Goal: Register for event/course

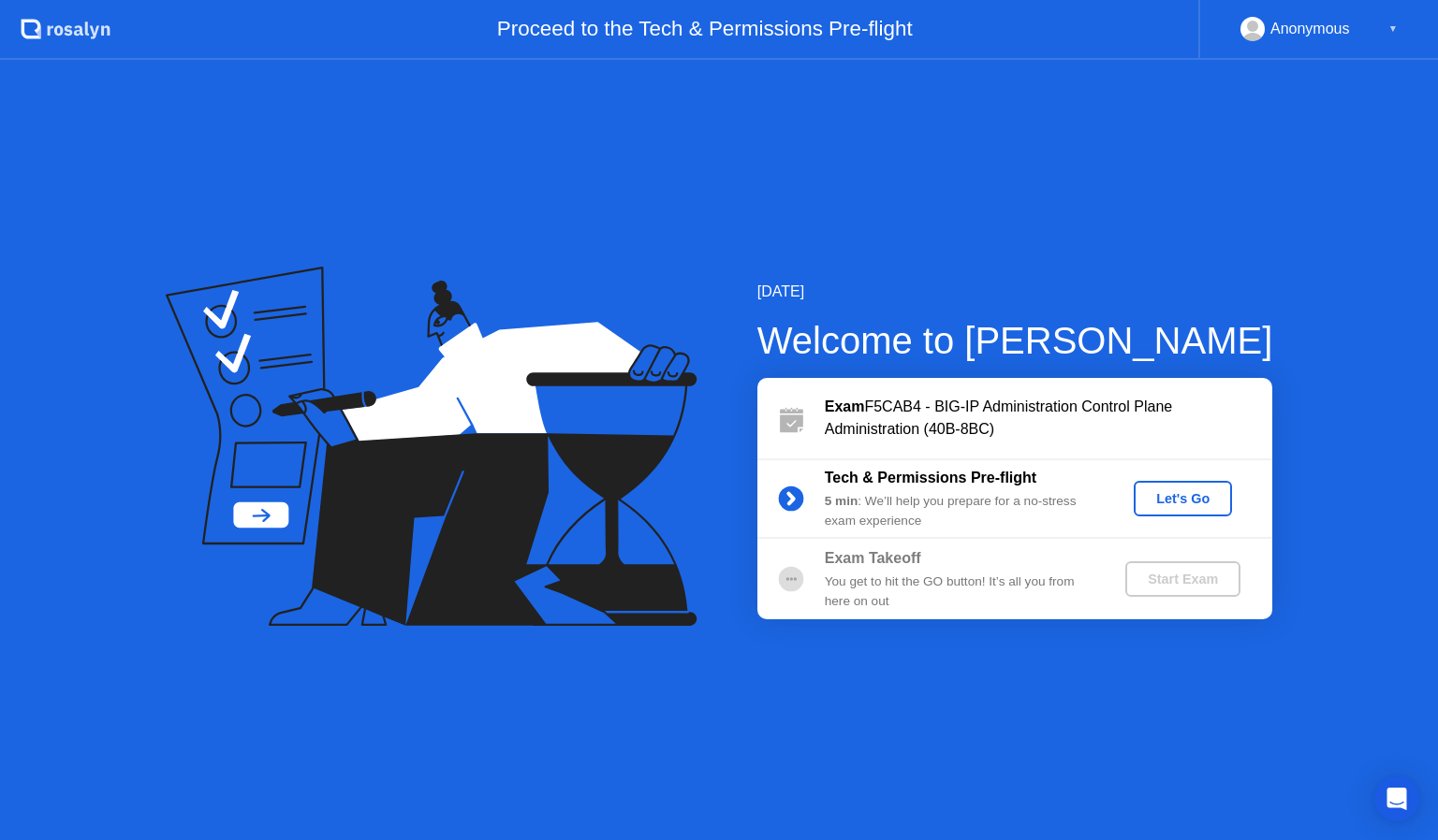
click at [1180, 229] on div "[DATE] Welcome to [PERSON_NAME] Exam F5CAB4 - BIG-IP Administration Control Pla…" at bounding box center [719, 450] width 1438 height 781
click at [1195, 500] on div "Let's Go" at bounding box center [1183, 499] width 83 height 15
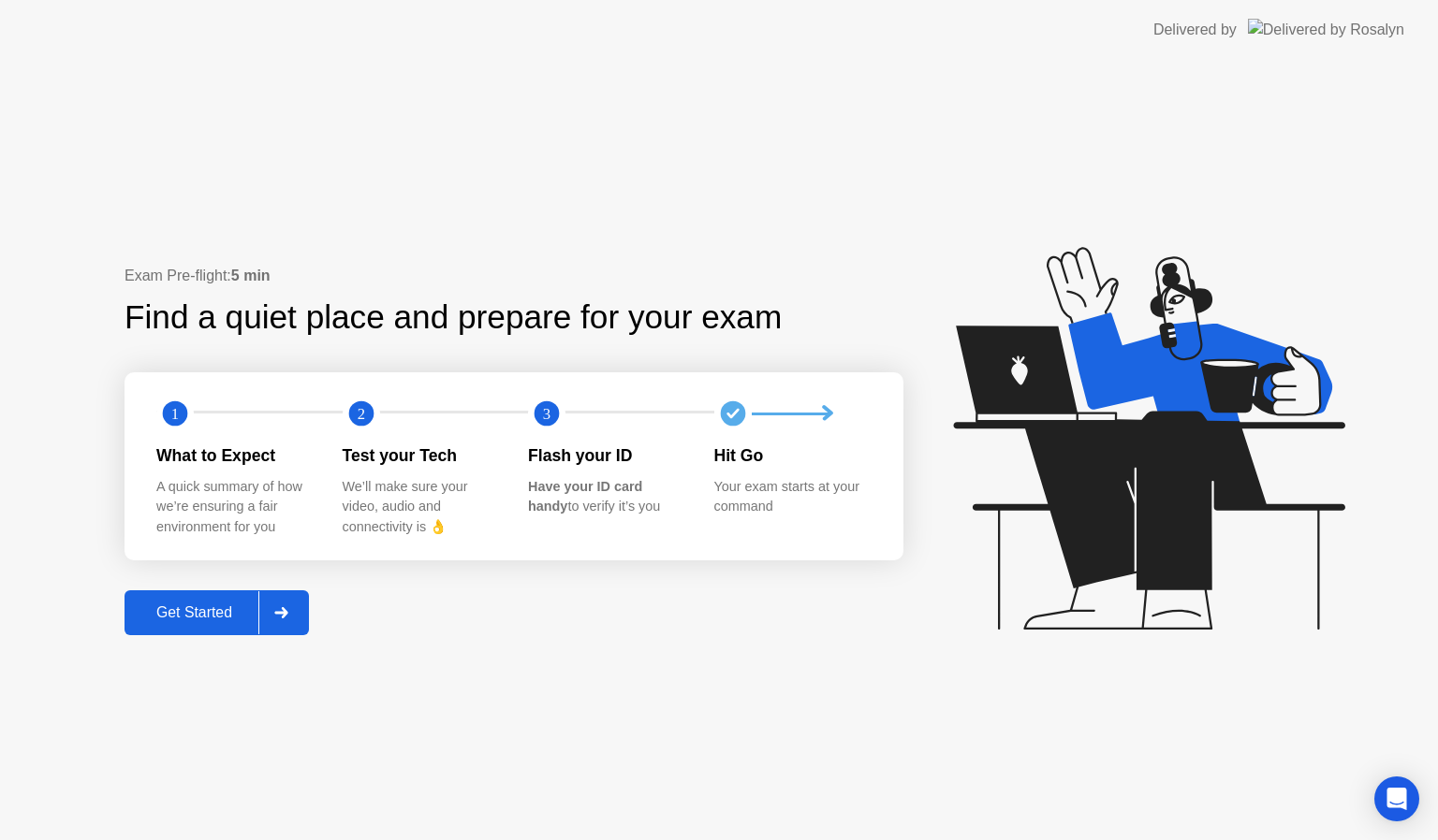
click at [198, 629] on button "Get Started" at bounding box center [217, 613] width 185 height 45
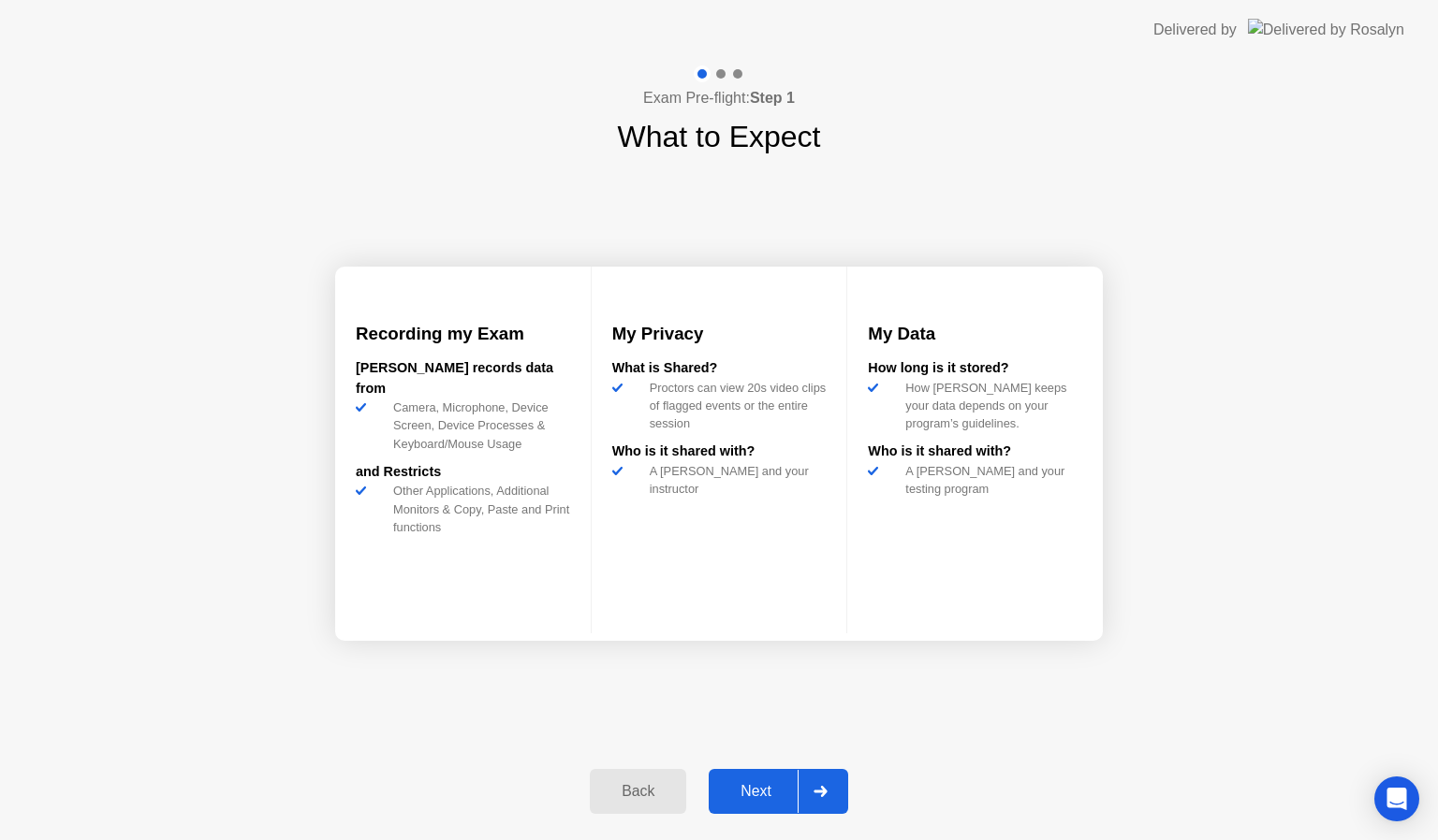
click at [739, 784] on div "Next" at bounding box center [756, 792] width 83 height 17
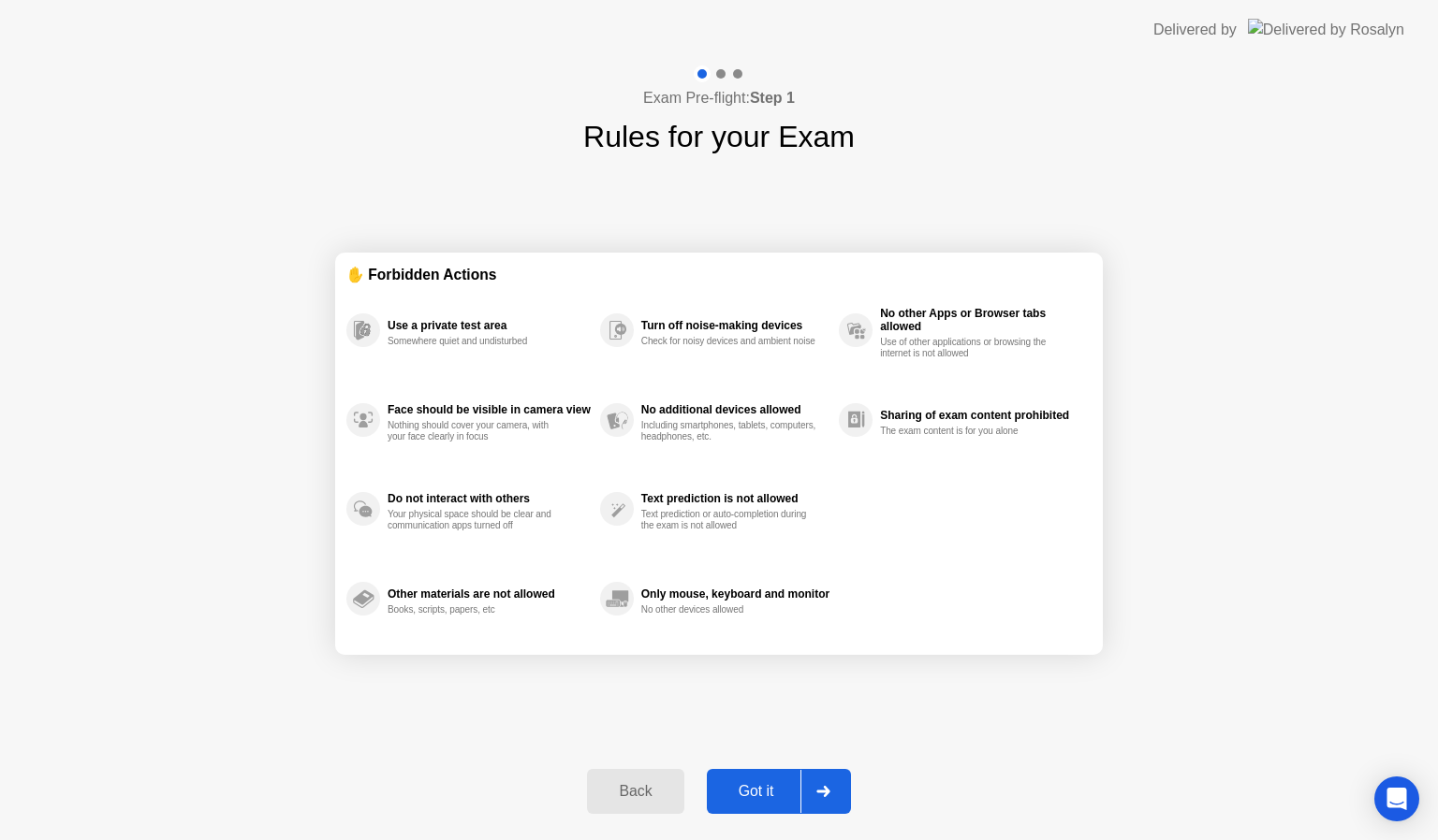
click at [759, 778] on button "Got it" at bounding box center [780, 792] width 144 height 45
select select "**********"
select select "*******"
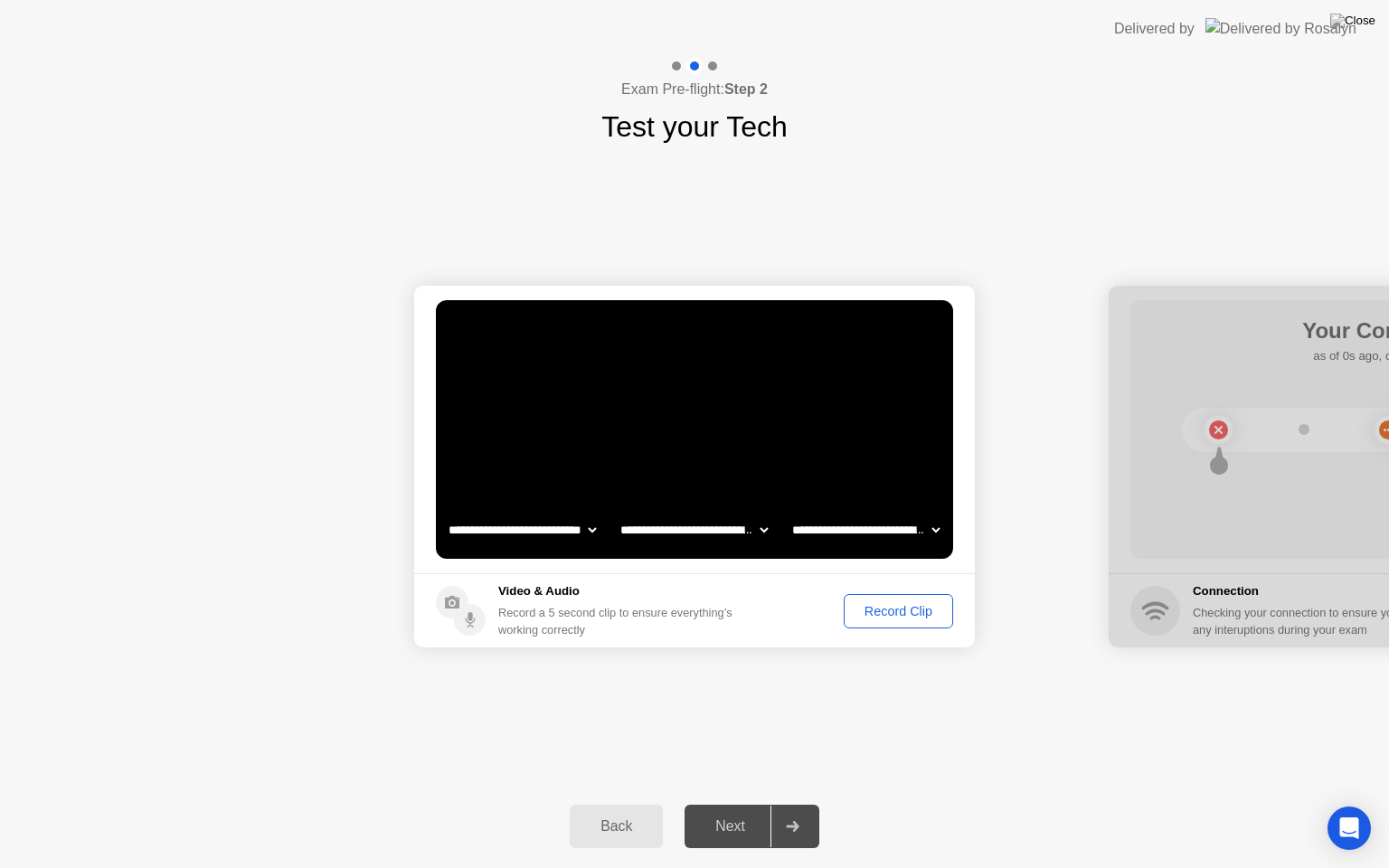
click at [895, 616] on div "Record Clip" at bounding box center [898, 612] width 97 height 14
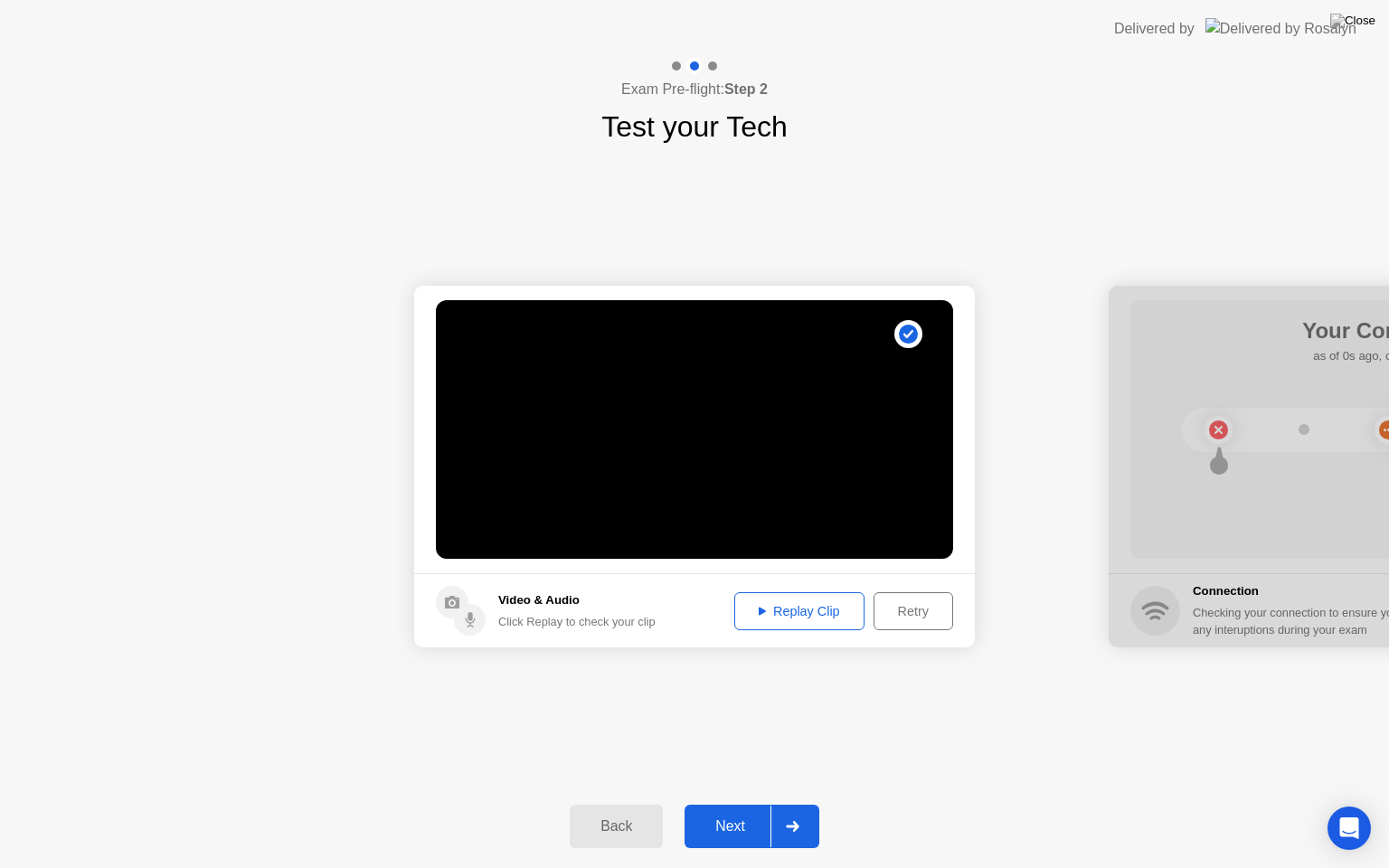
click at [812, 617] on div "Replay Clip" at bounding box center [800, 612] width 118 height 14
click at [733, 811] on button "Next" at bounding box center [752, 826] width 135 height 43
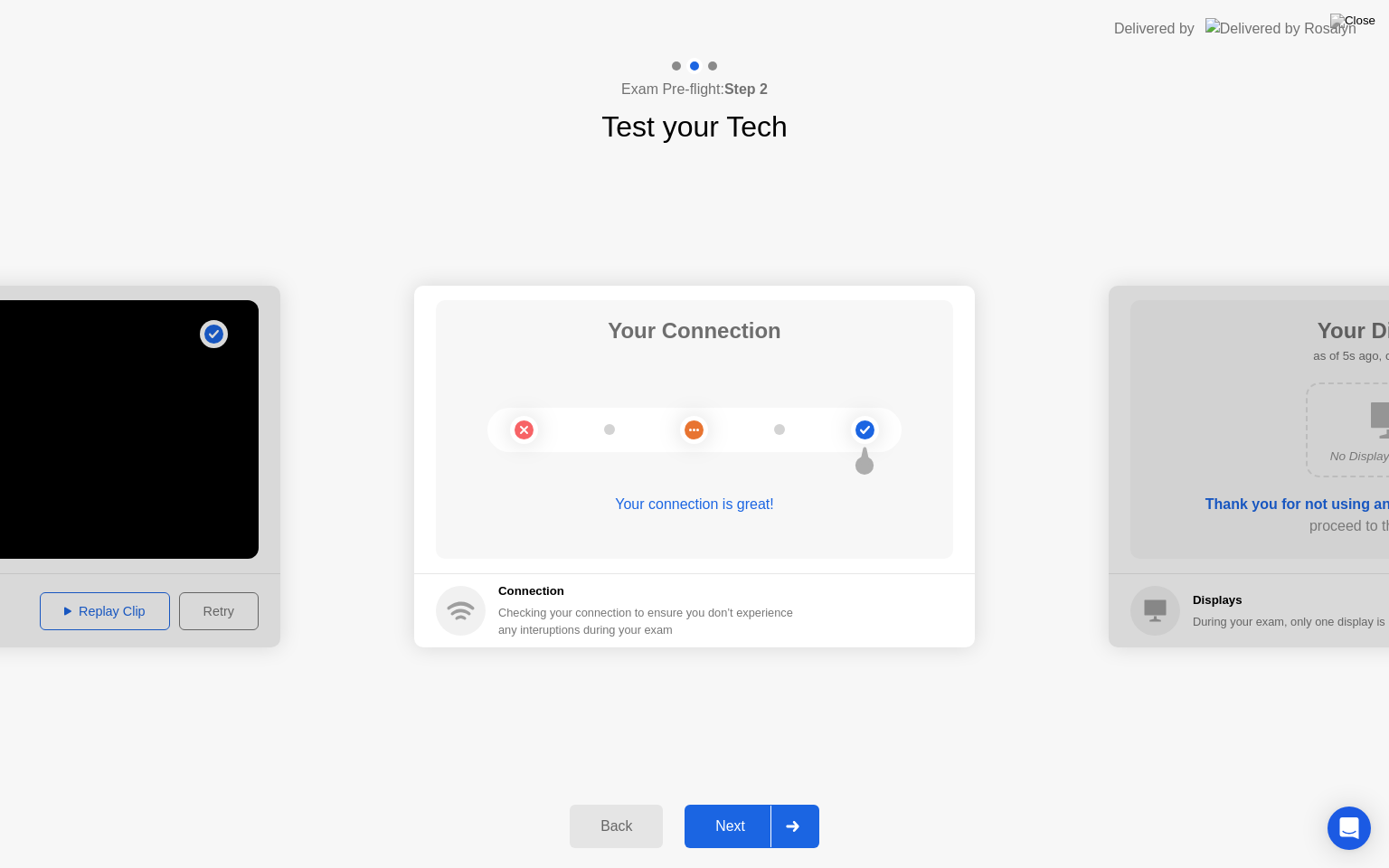
click at [729, 811] on div "Next" at bounding box center [730, 826] width 81 height 16
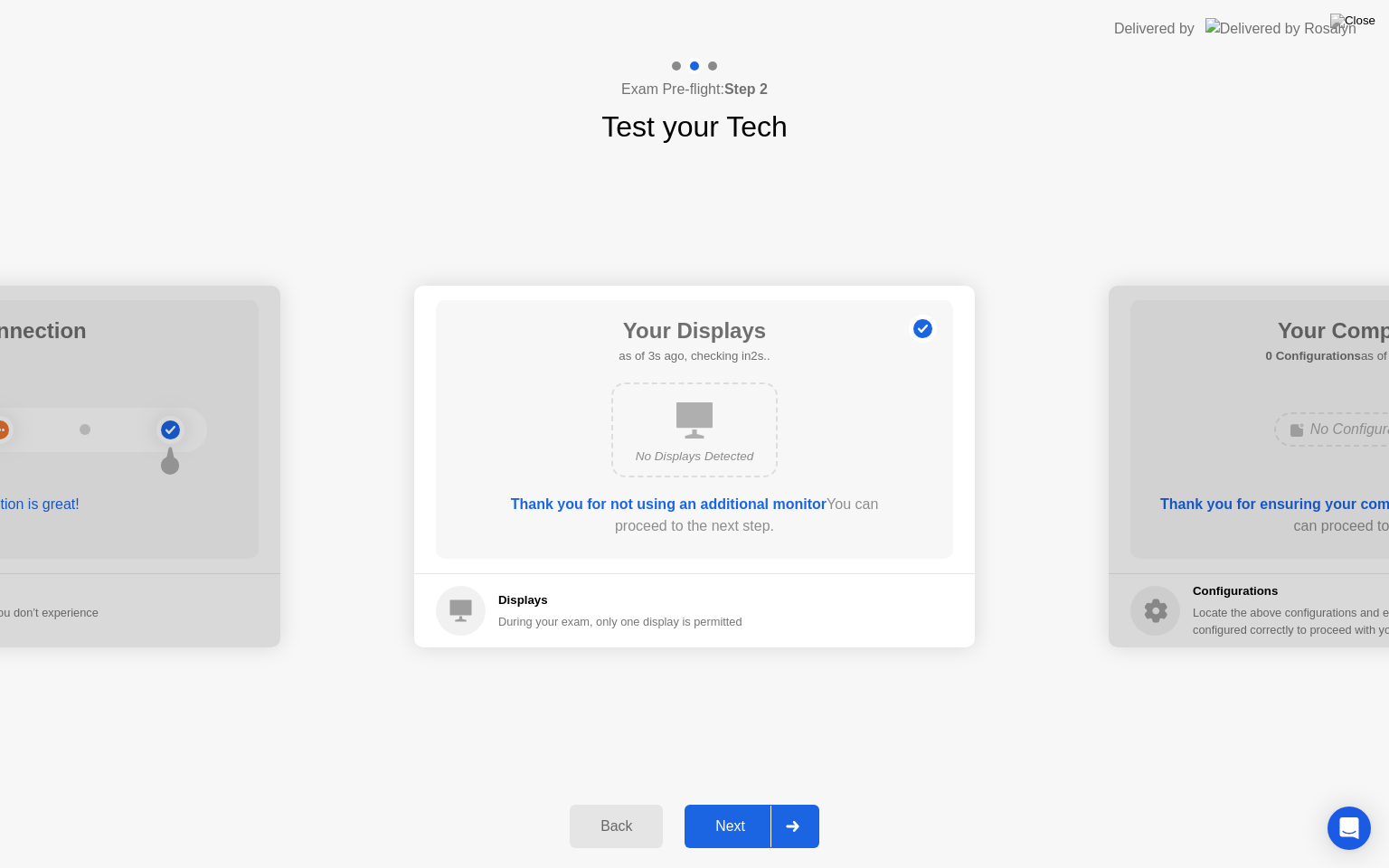
click at [729, 811] on div "Next" at bounding box center [730, 826] width 81 height 16
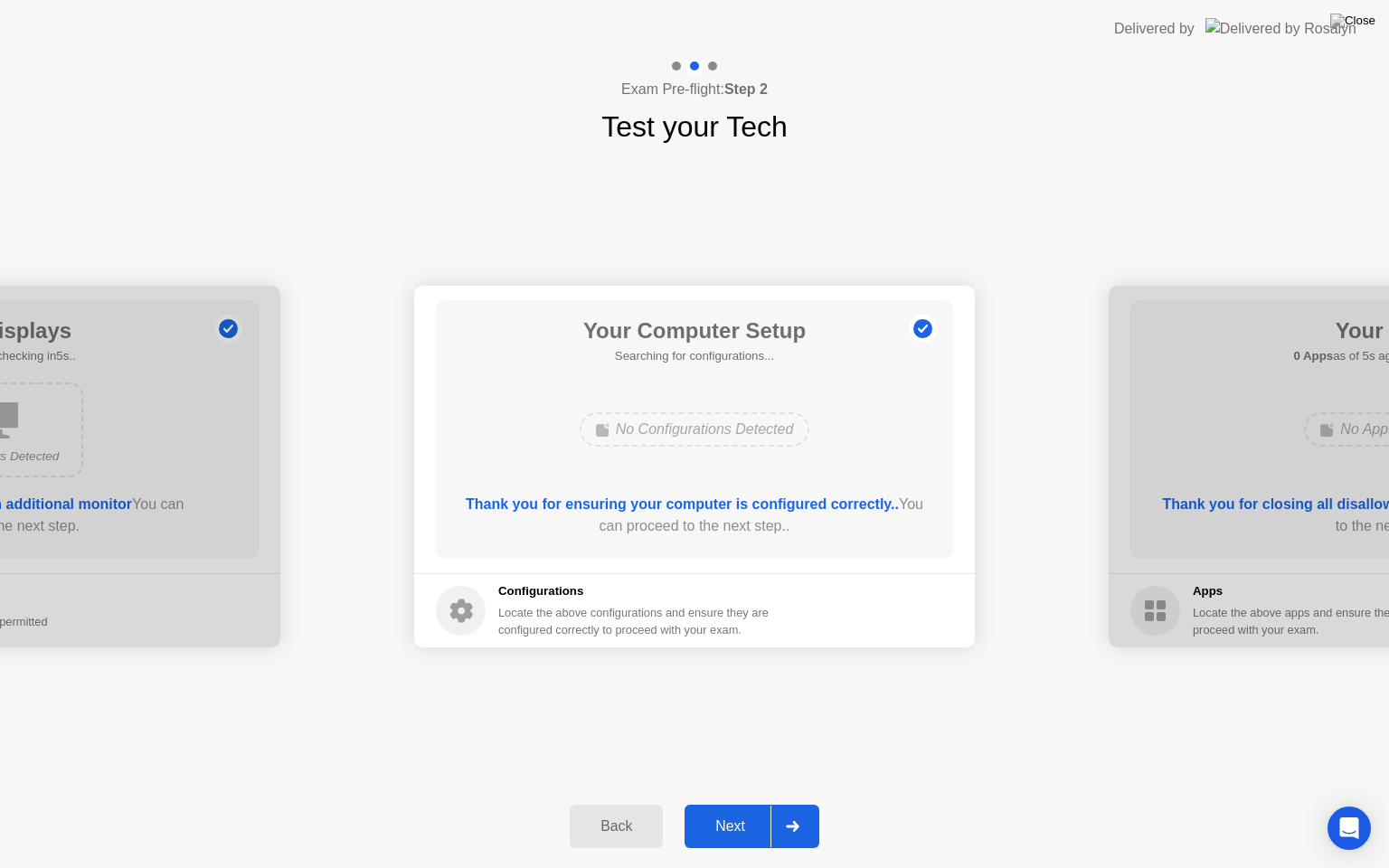
click at [729, 811] on div "Next" at bounding box center [730, 826] width 81 height 16
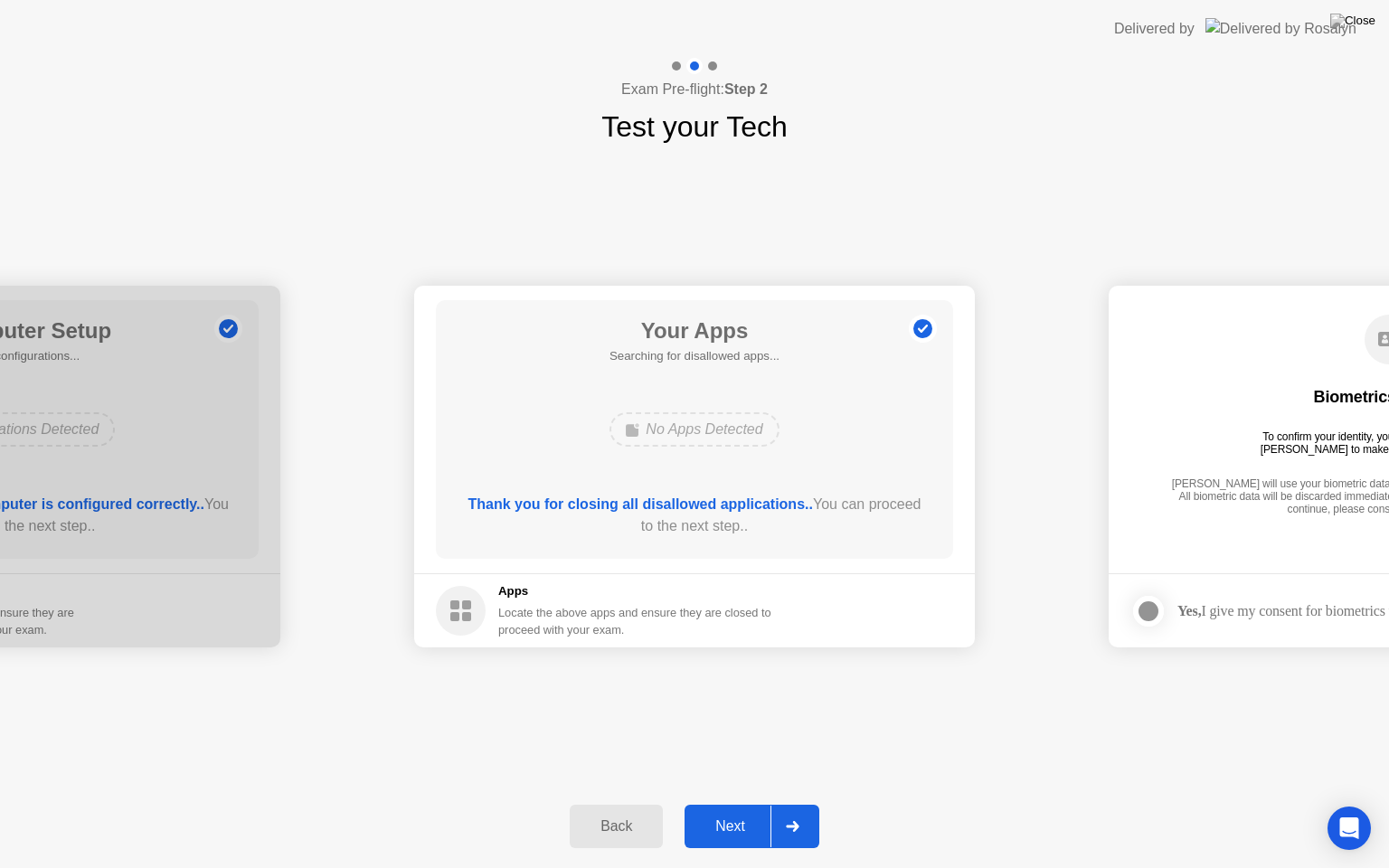
click at [729, 811] on div "Next" at bounding box center [730, 826] width 81 height 16
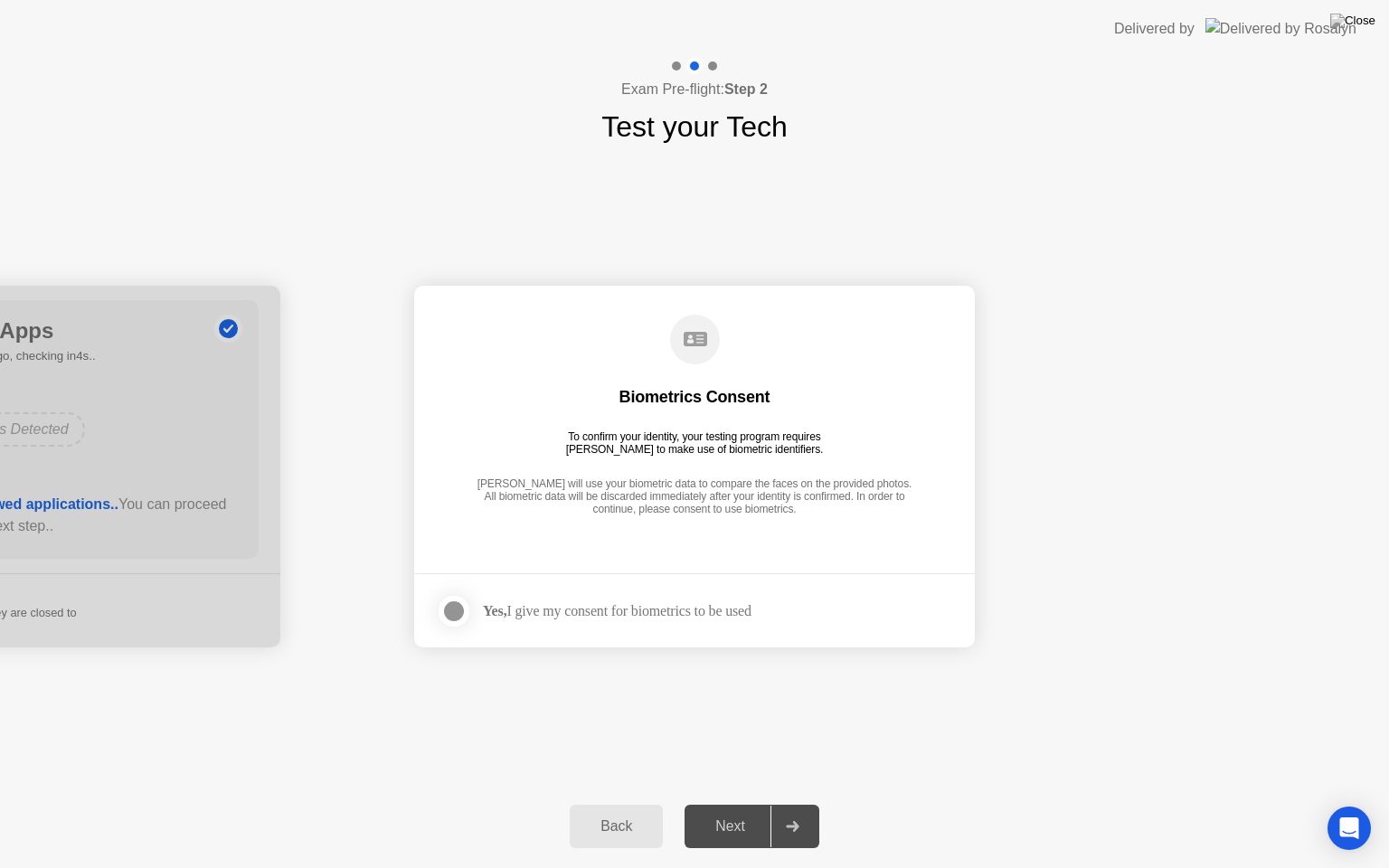
click at [626, 612] on div "Yes, I give my consent for biometrics to be used" at bounding box center [617, 611] width 268 height 17
click at [455, 610] on div at bounding box center [454, 612] width 22 height 22
click at [739, 811] on div "Next" at bounding box center [730, 826] width 81 height 16
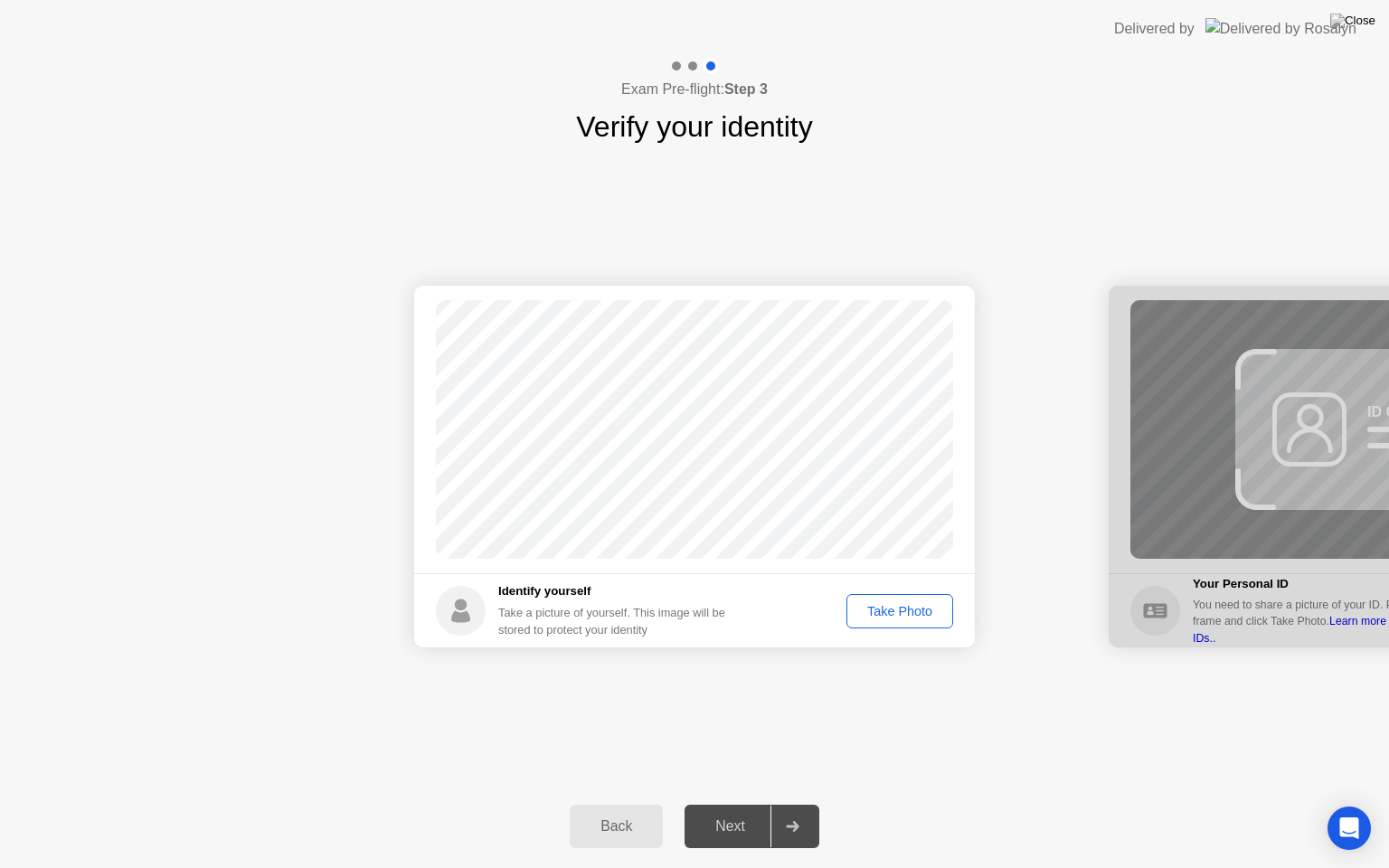
click at [888, 612] on div "Take Photo" at bounding box center [900, 612] width 94 height 14
click at [751, 811] on div "Next" at bounding box center [730, 826] width 81 height 16
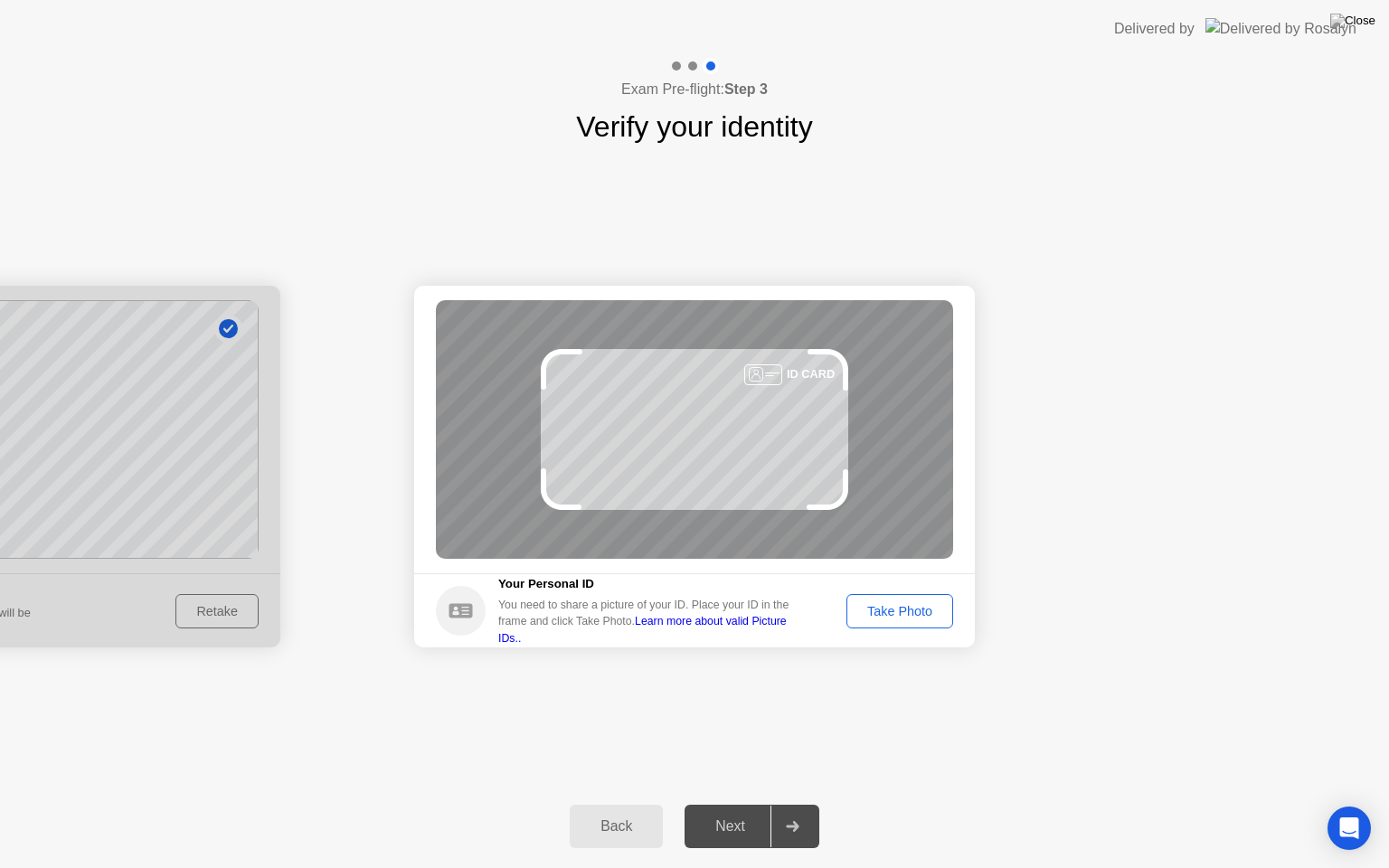
click at [881, 610] on div "Take Photo" at bounding box center [900, 612] width 94 height 14
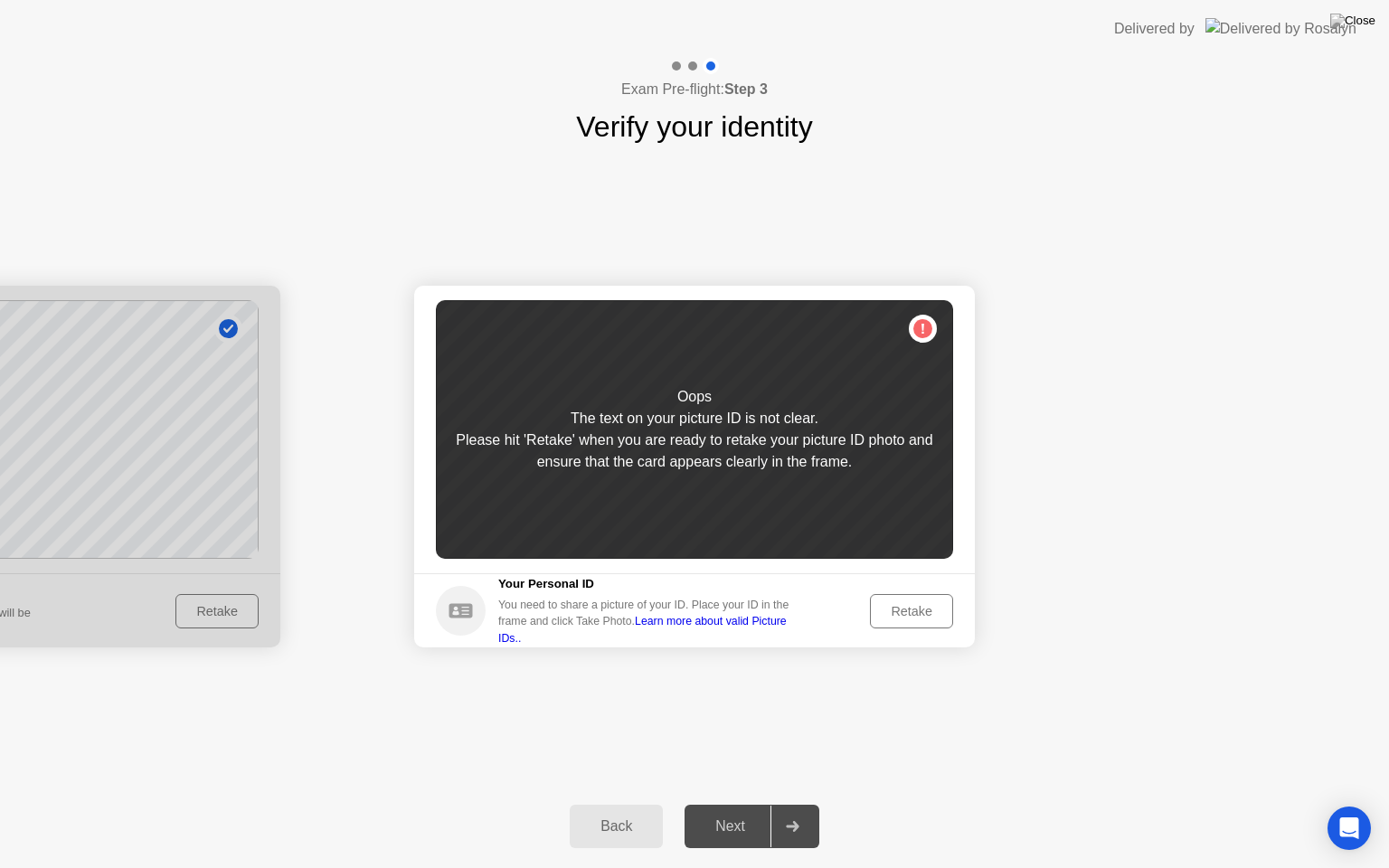
click at [884, 604] on div "Retake" at bounding box center [912, 612] width 71 height 14
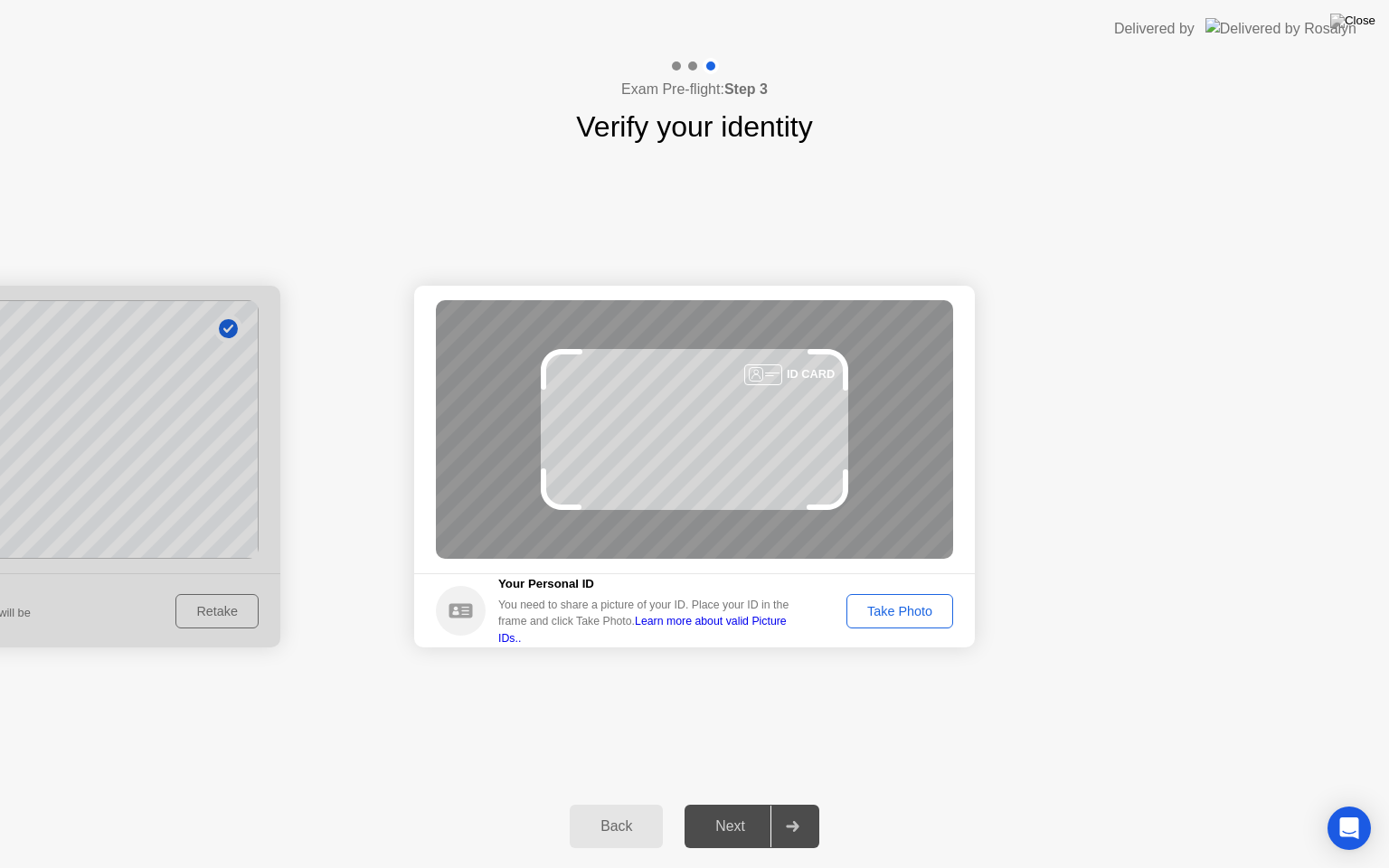
click at [892, 596] on button "Take Photo" at bounding box center [900, 612] width 107 height 34
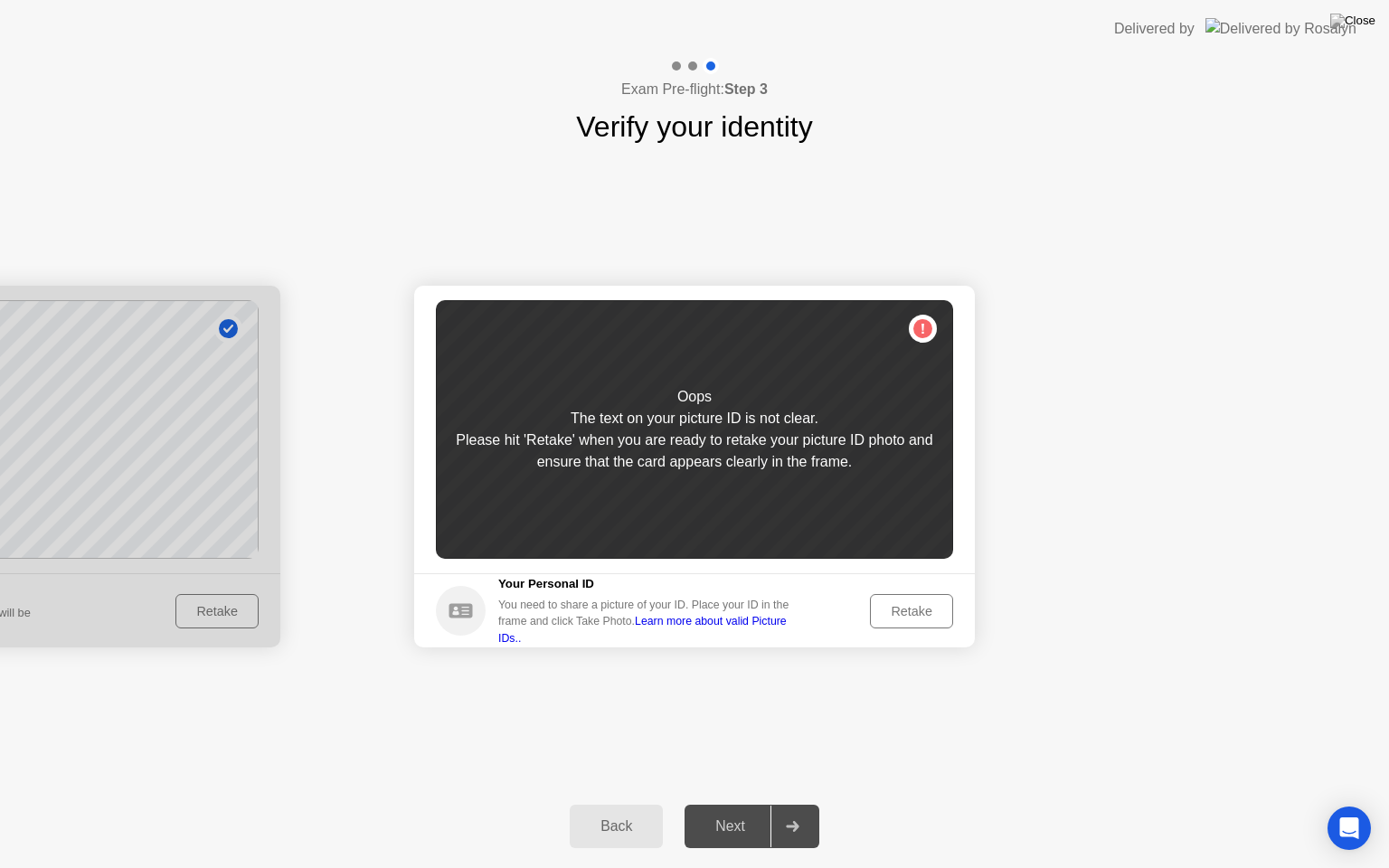
click at [893, 606] on div "Retake" at bounding box center [912, 612] width 71 height 14
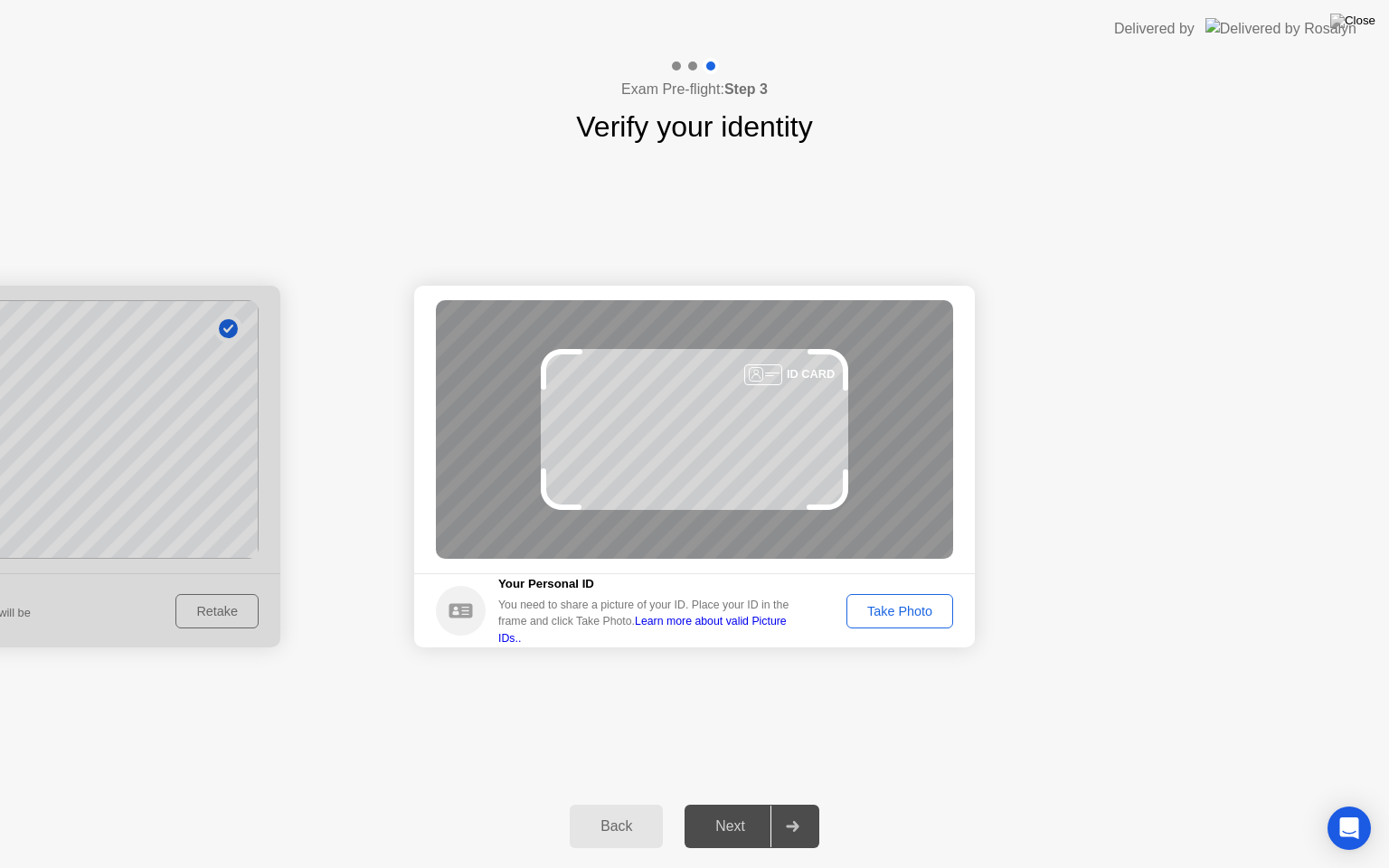
click at [893, 606] on div "Take Photo" at bounding box center [900, 612] width 94 height 14
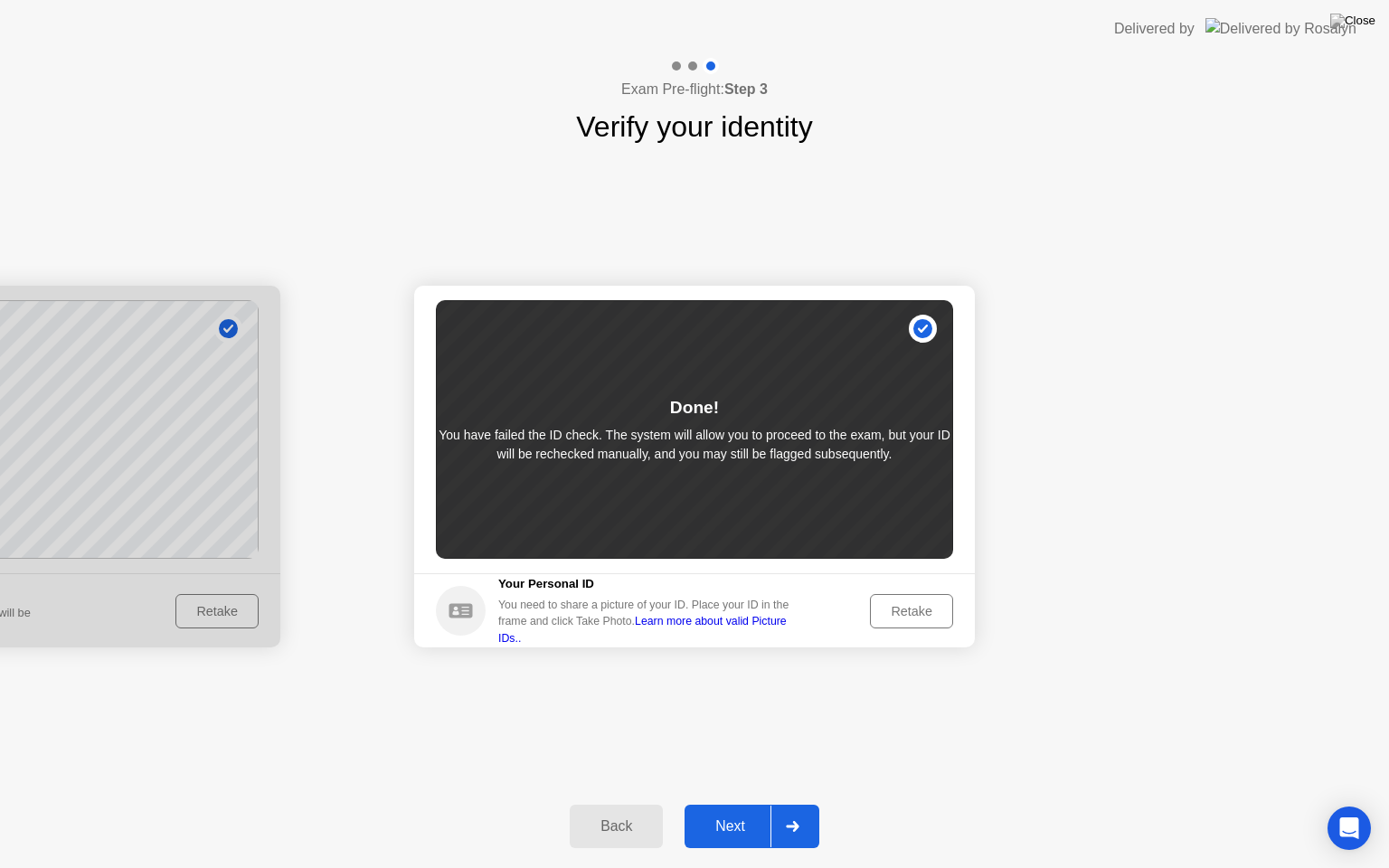
click at [893, 606] on div "Retake" at bounding box center [912, 612] width 71 height 14
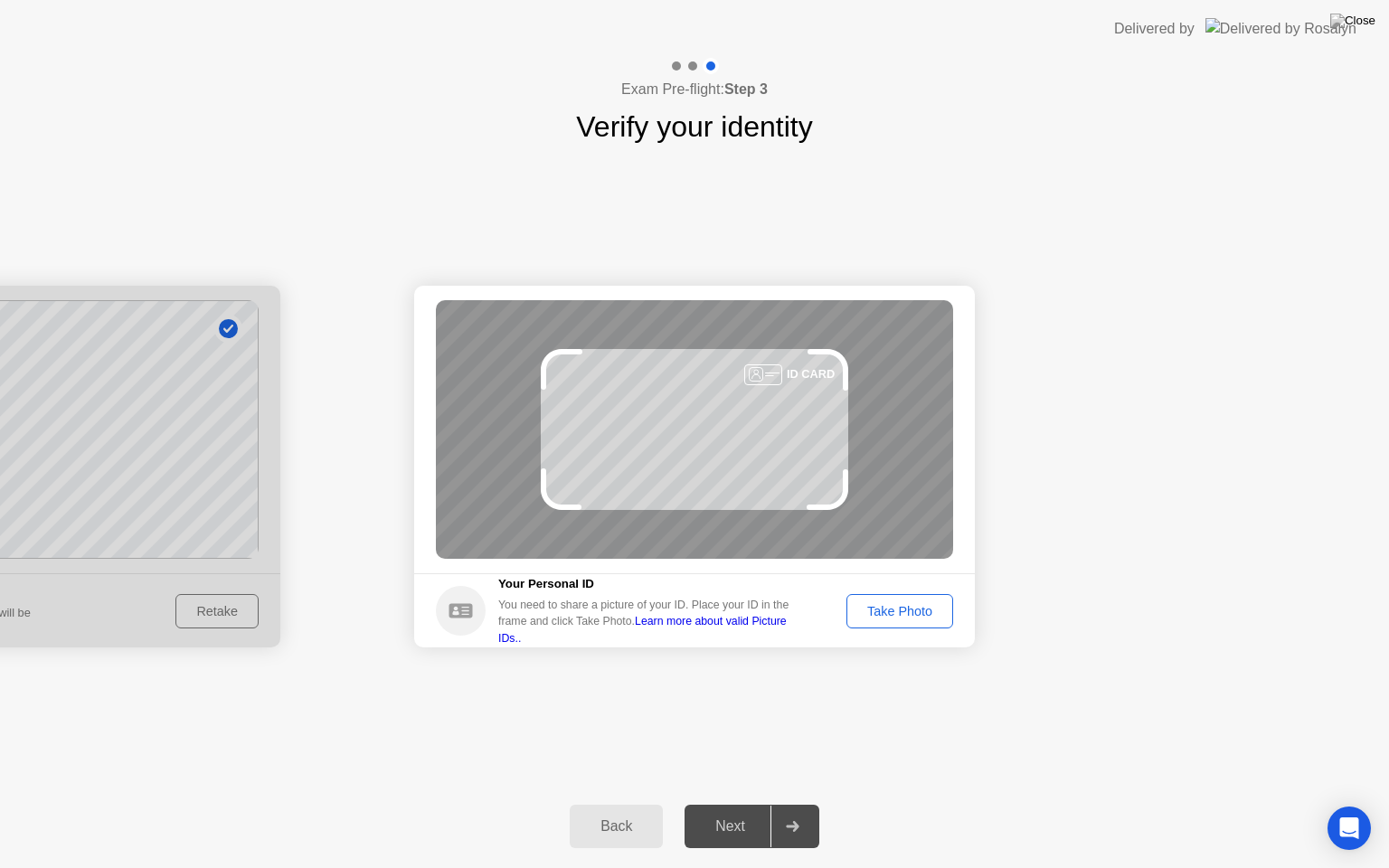
click at [893, 606] on div "Take Photo" at bounding box center [900, 612] width 94 height 14
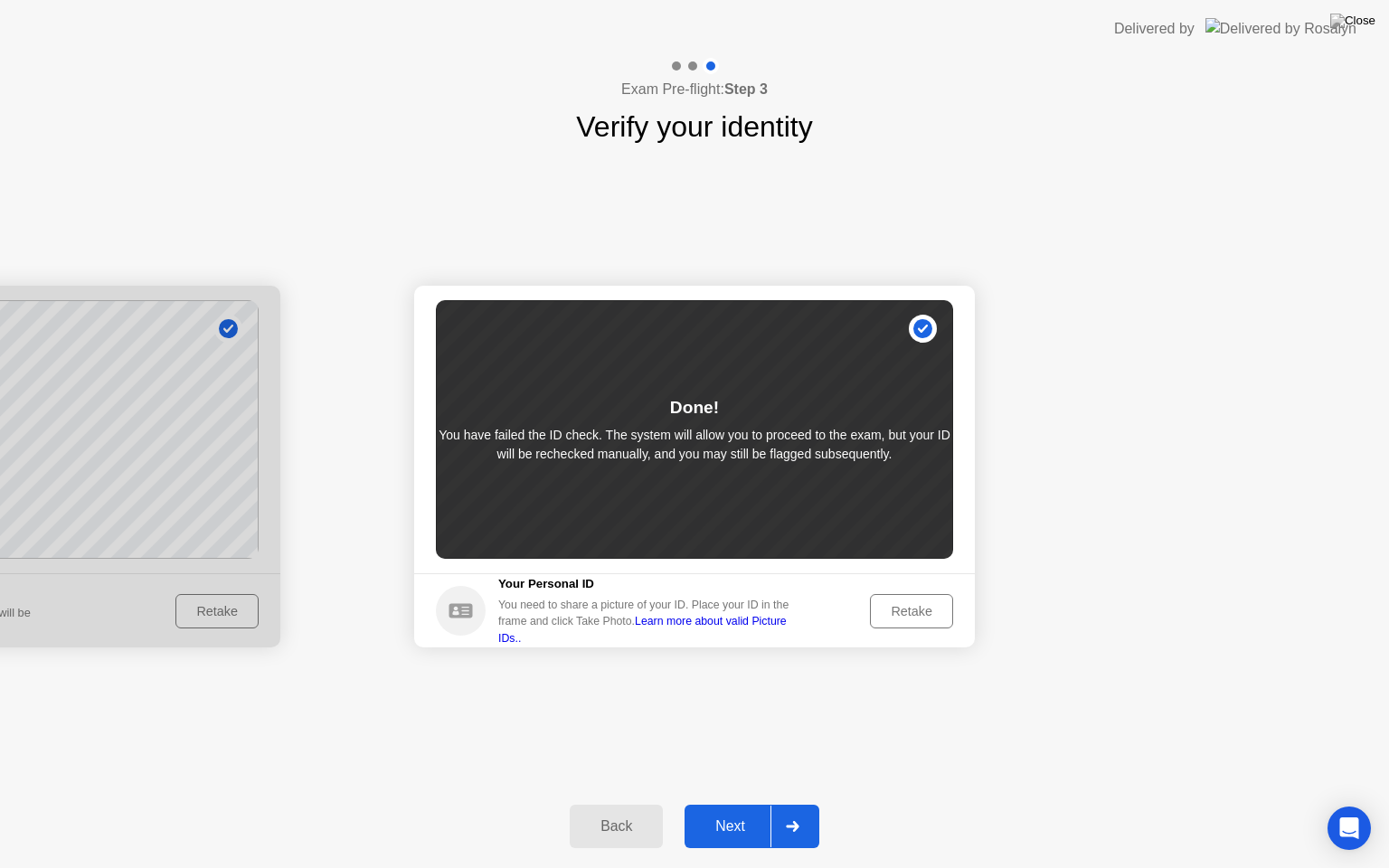
click at [884, 623] on button "Retake" at bounding box center [912, 612] width 83 height 34
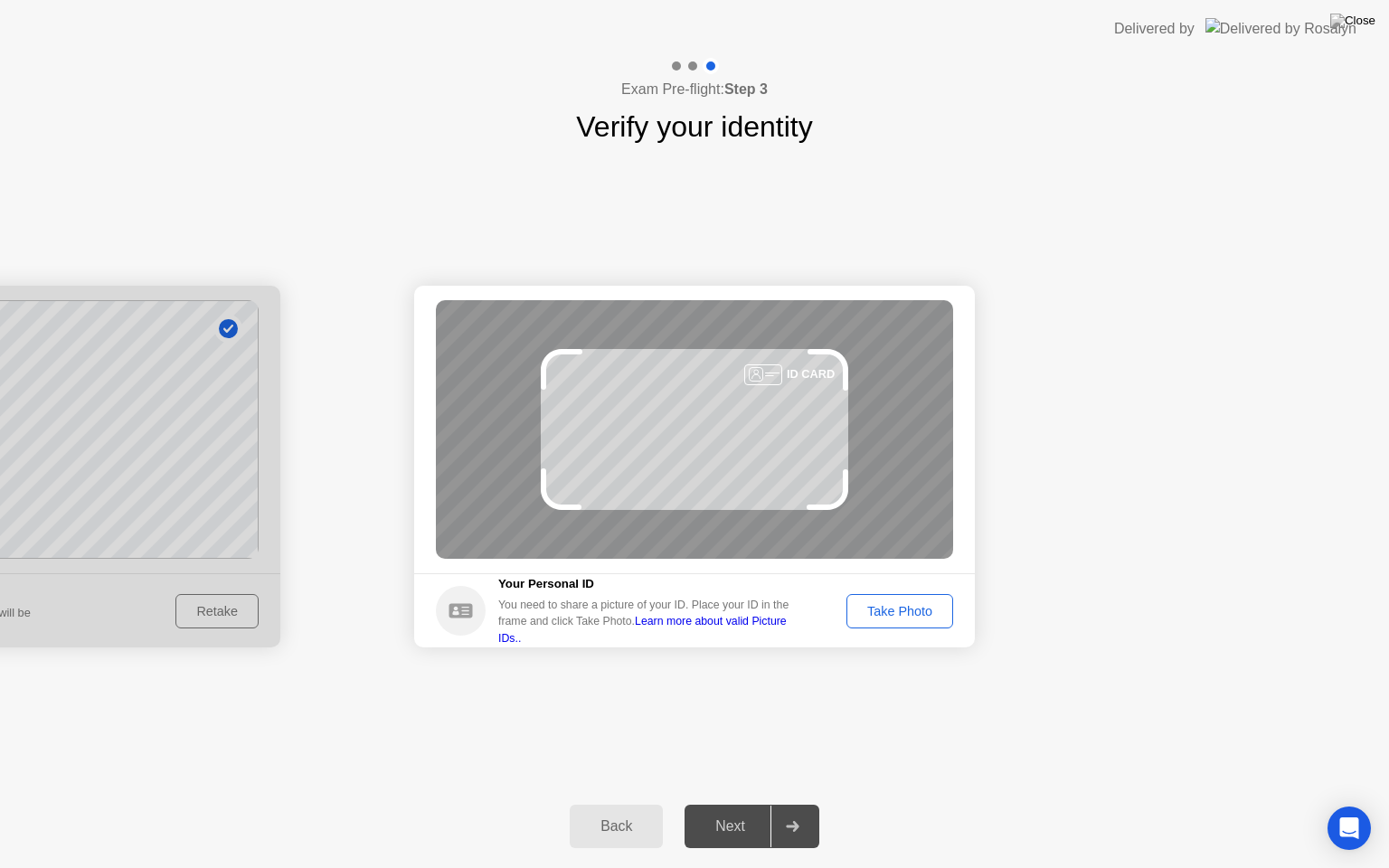
click at [917, 618] on div "Take Photo" at bounding box center [900, 612] width 94 height 14
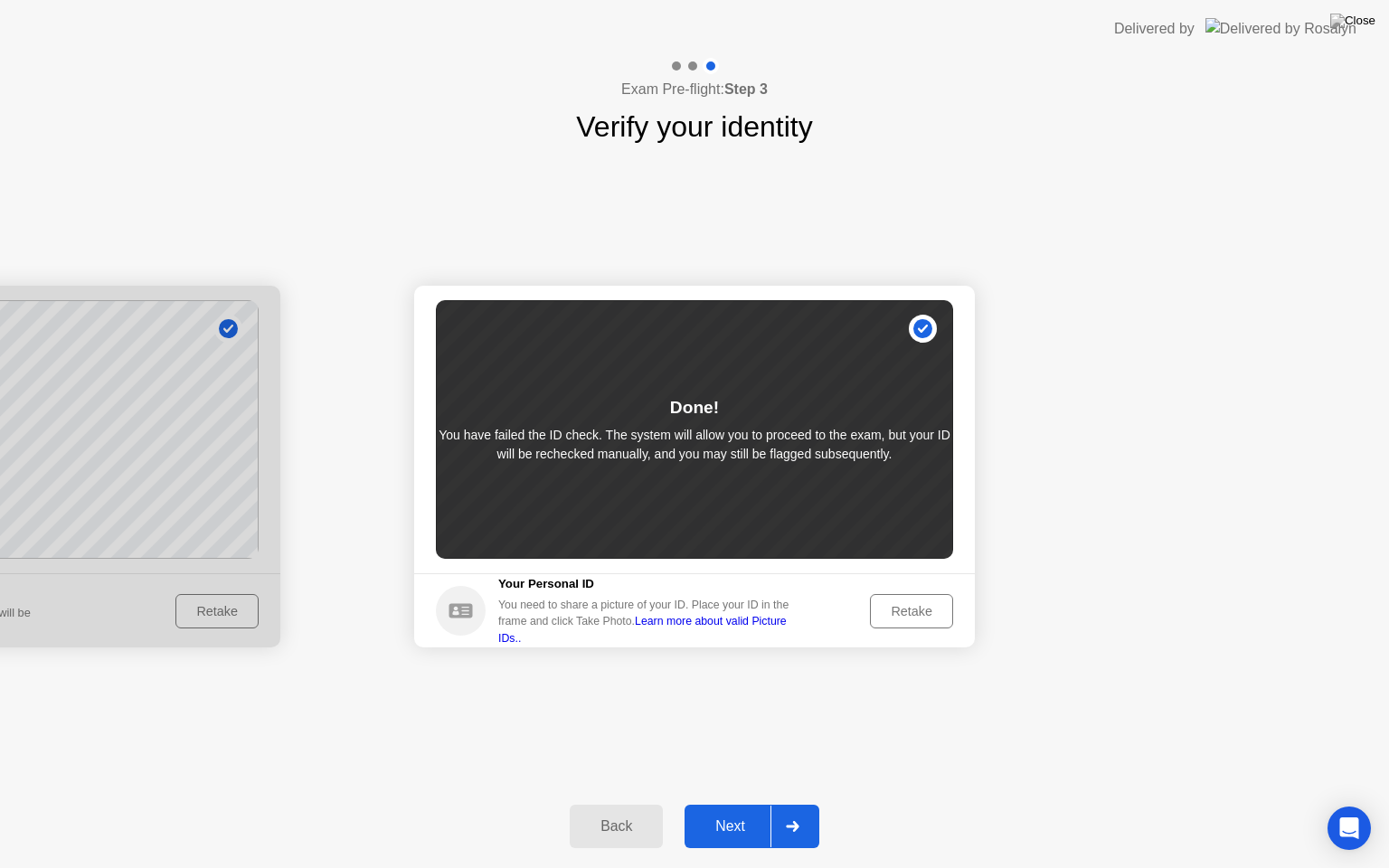
click at [918, 617] on div "Retake" at bounding box center [912, 612] width 71 height 14
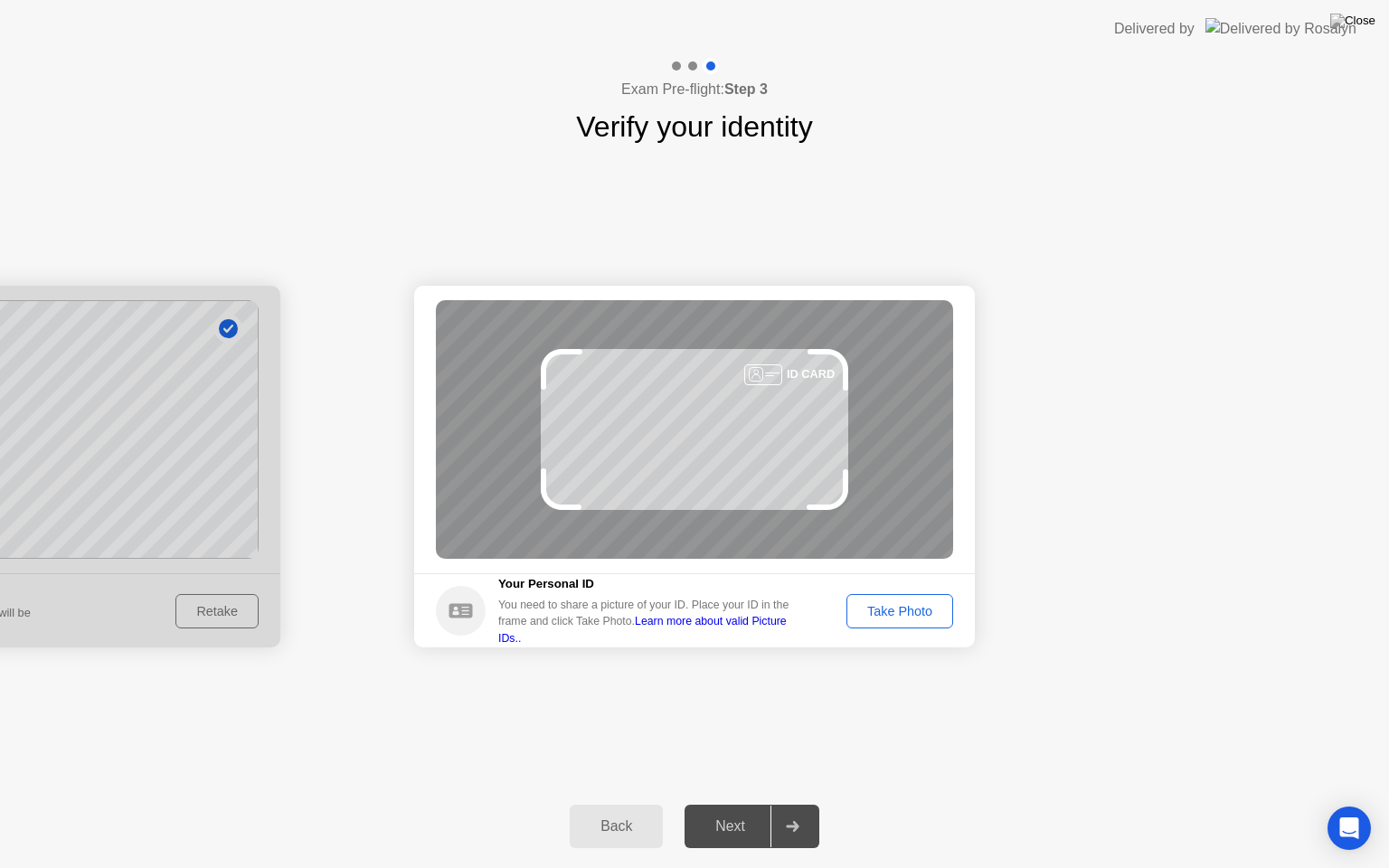
click at [915, 618] on div "Take Photo" at bounding box center [900, 612] width 94 height 14
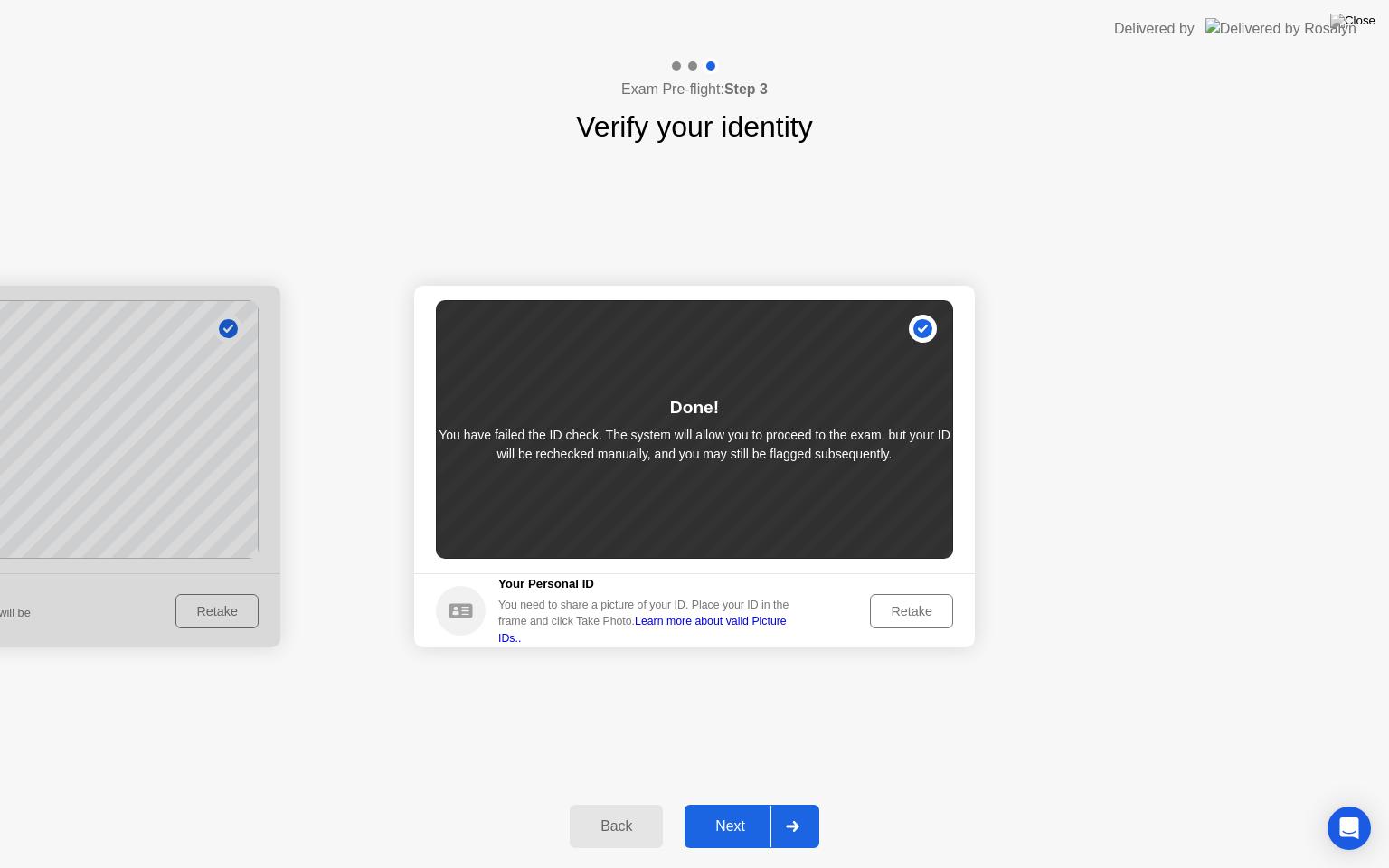
click at [915, 618] on div "Retake" at bounding box center [912, 612] width 71 height 14
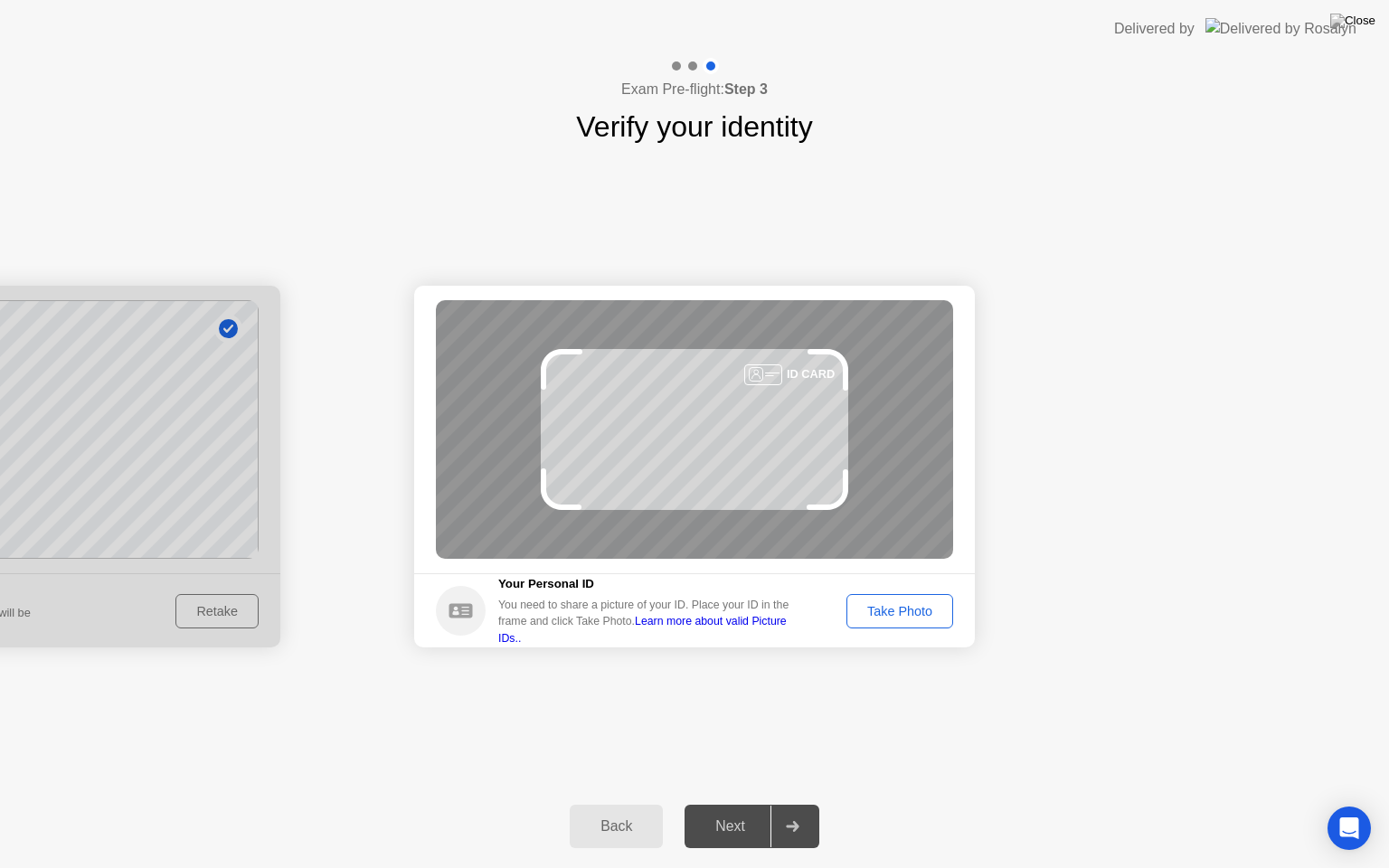
click at [915, 618] on div "Take Photo" at bounding box center [900, 612] width 94 height 14
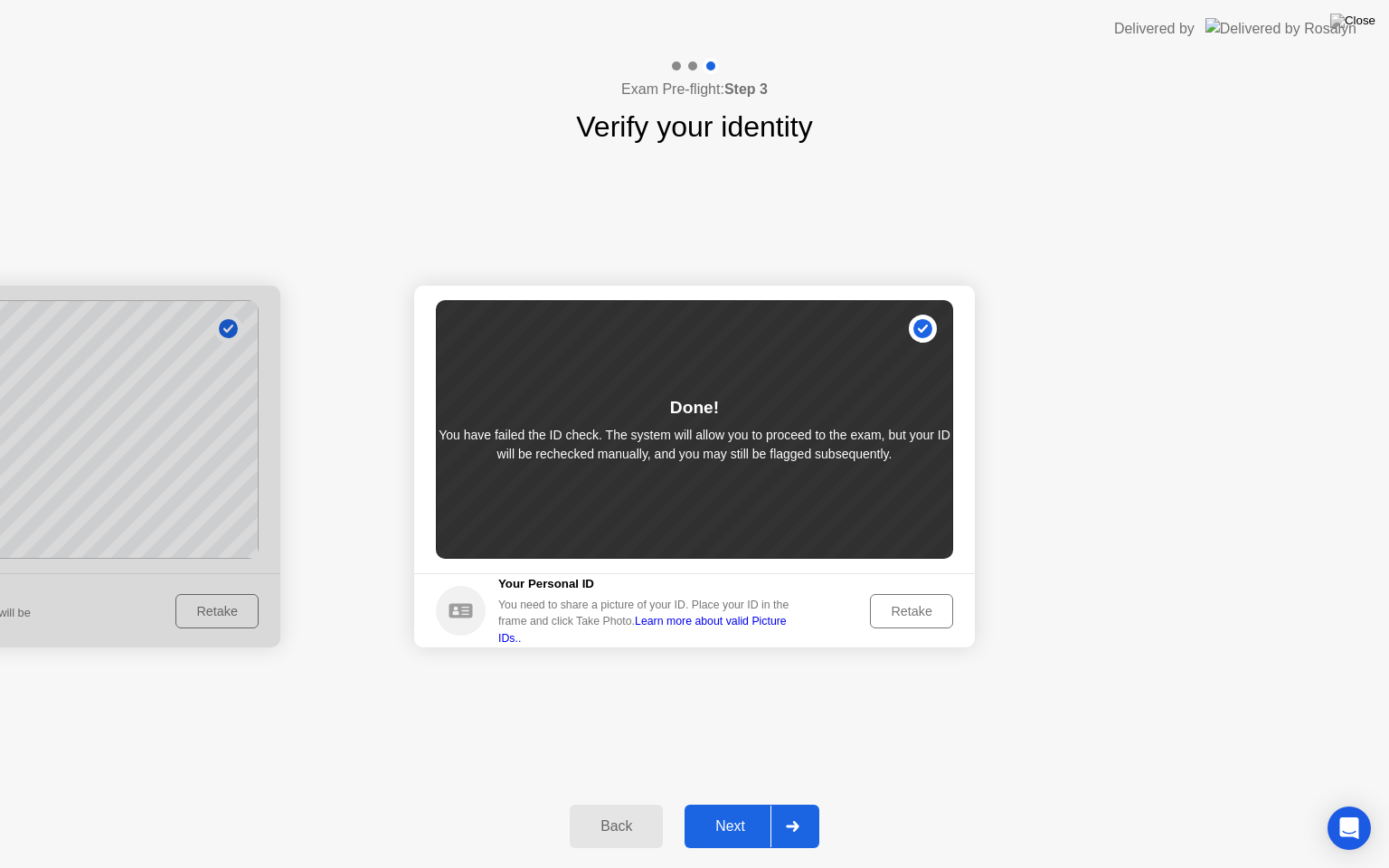
click at [915, 618] on div "Retake" at bounding box center [912, 612] width 71 height 14
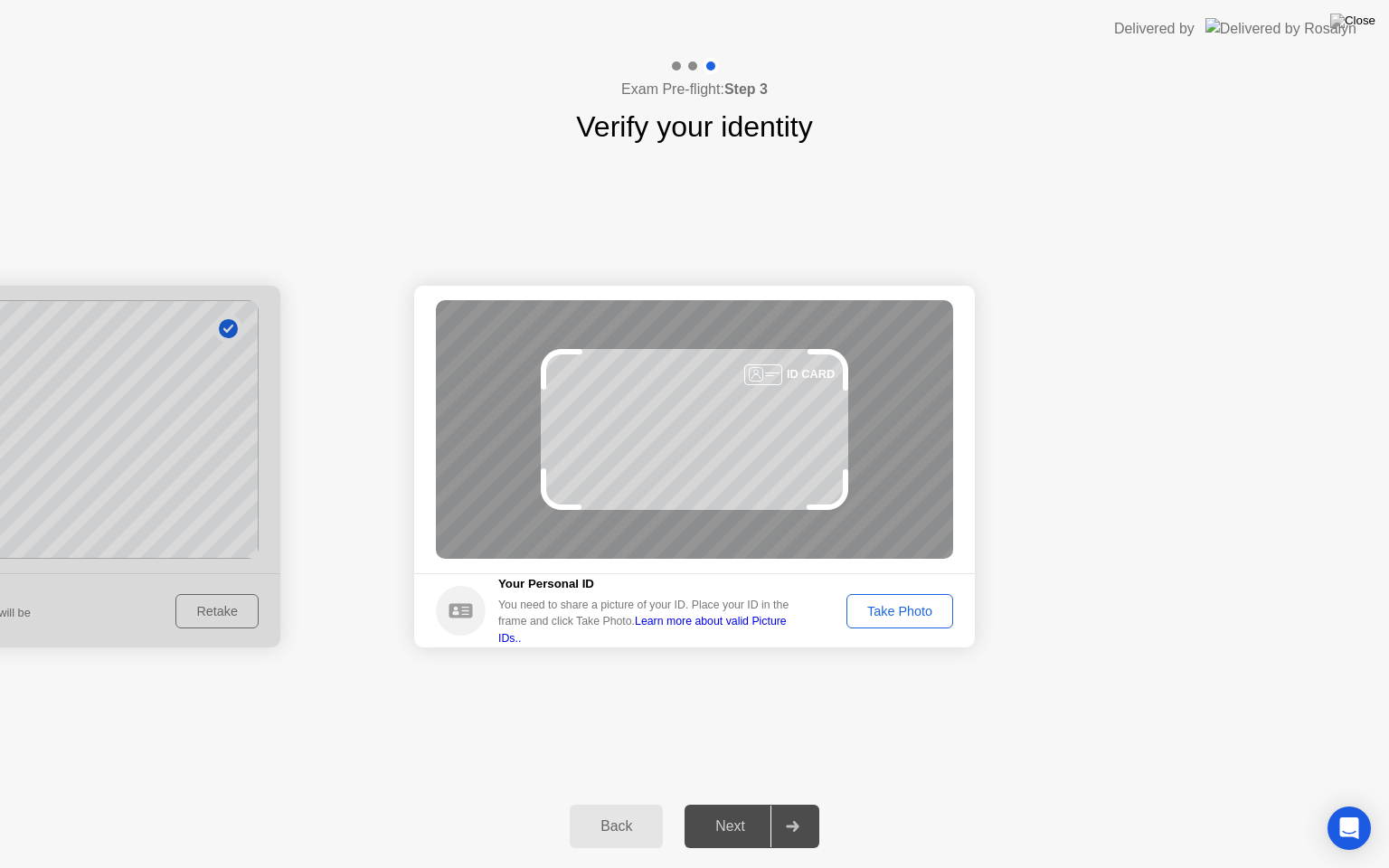
click at [915, 617] on div "Take Photo" at bounding box center [900, 612] width 94 height 14
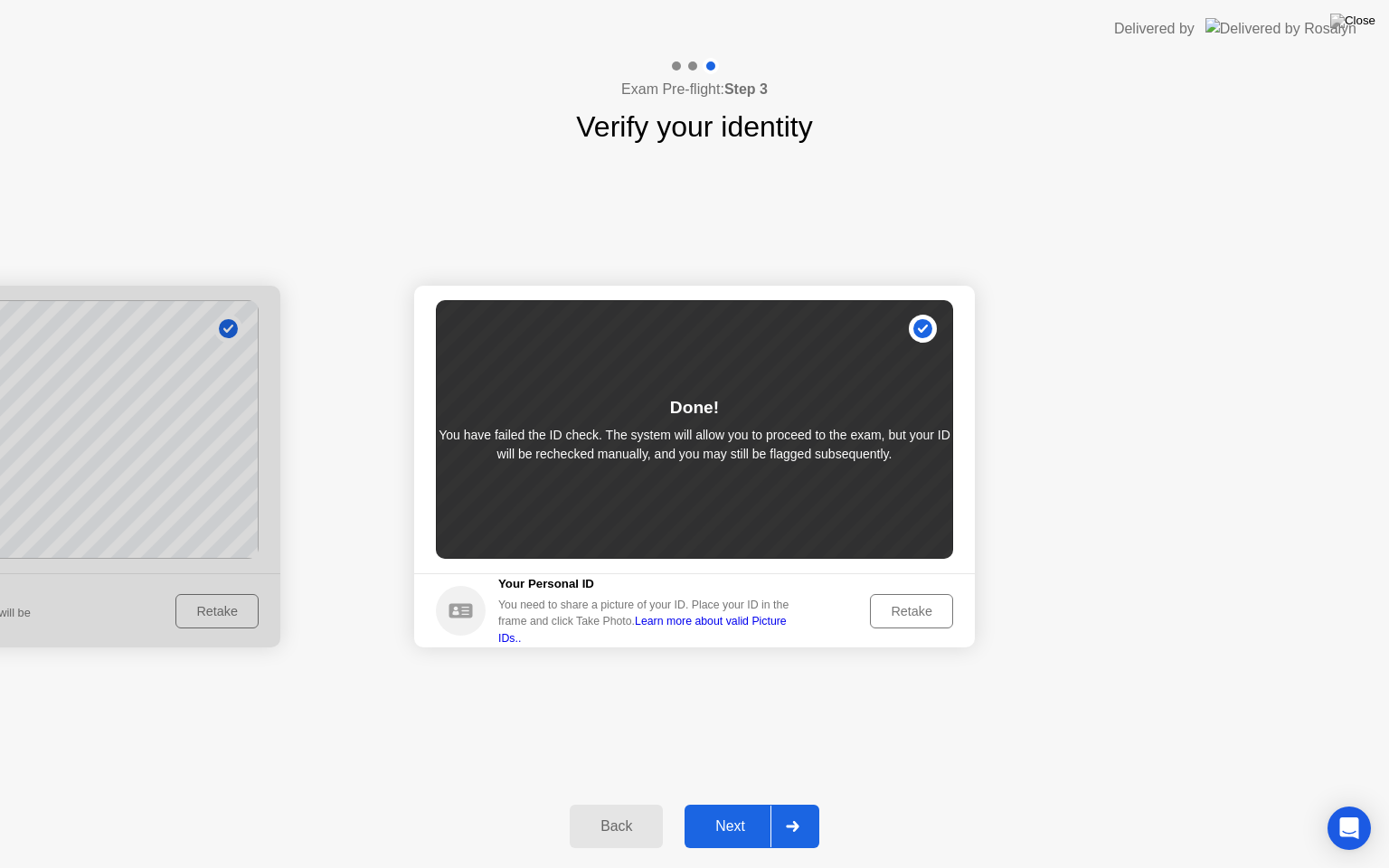
click at [915, 617] on div "Retake" at bounding box center [912, 612] width 71 height 14
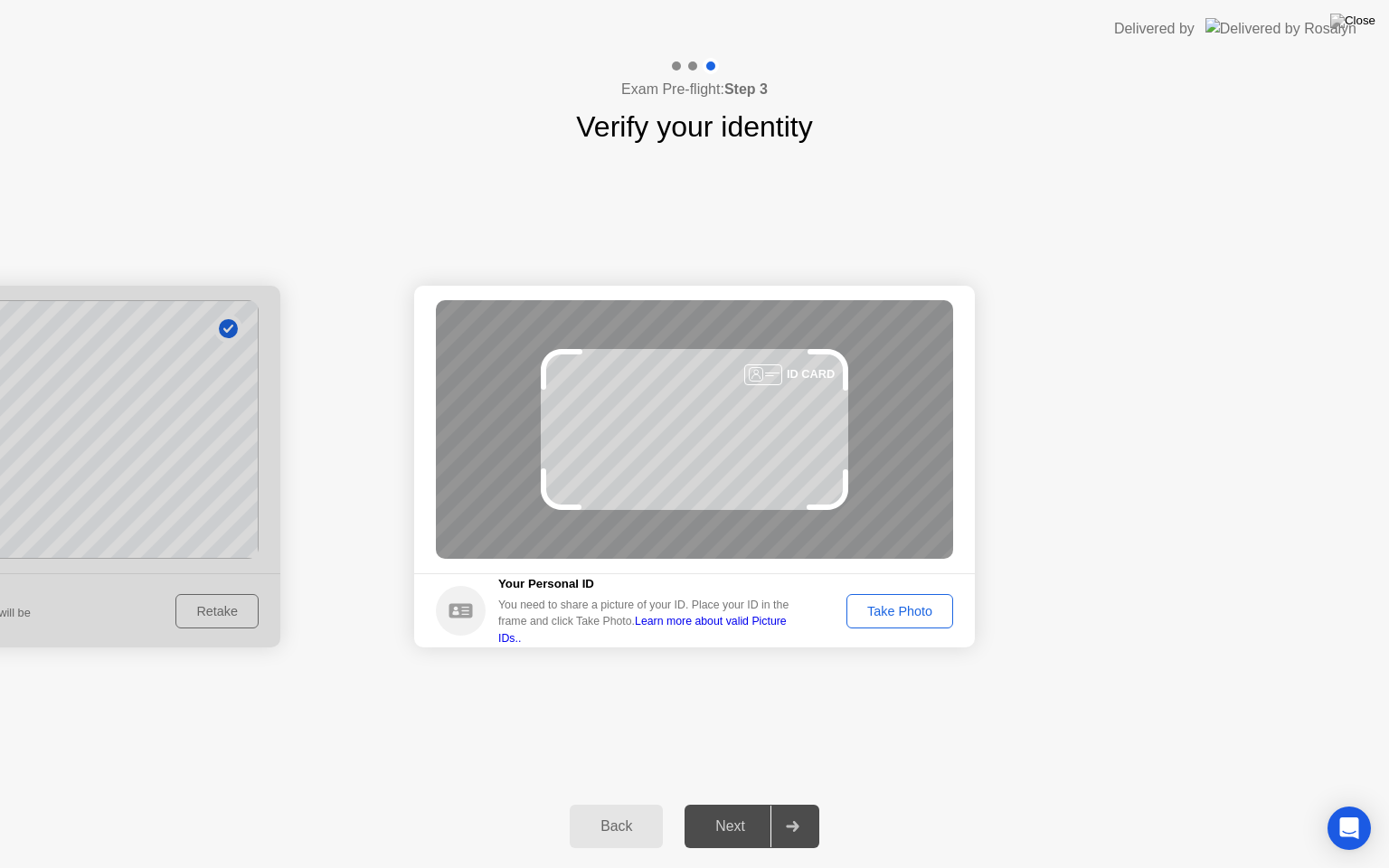
click at [914, 617] on div "Take Photo" at bounding box center [900, 612] width 94 height 14
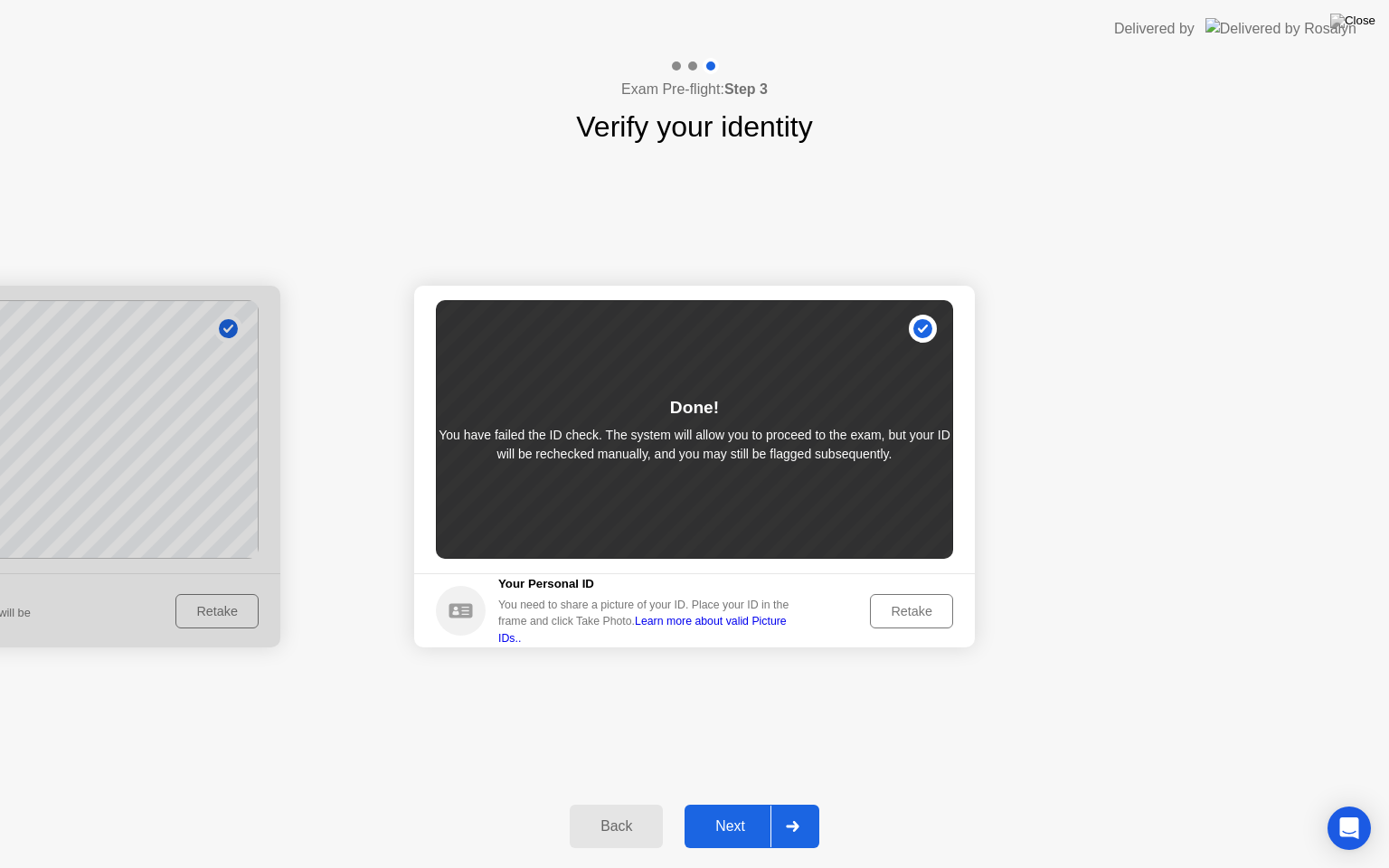
click at [914, 617] on div "Retake" at bounding box center [912, 612] width 71 height 14
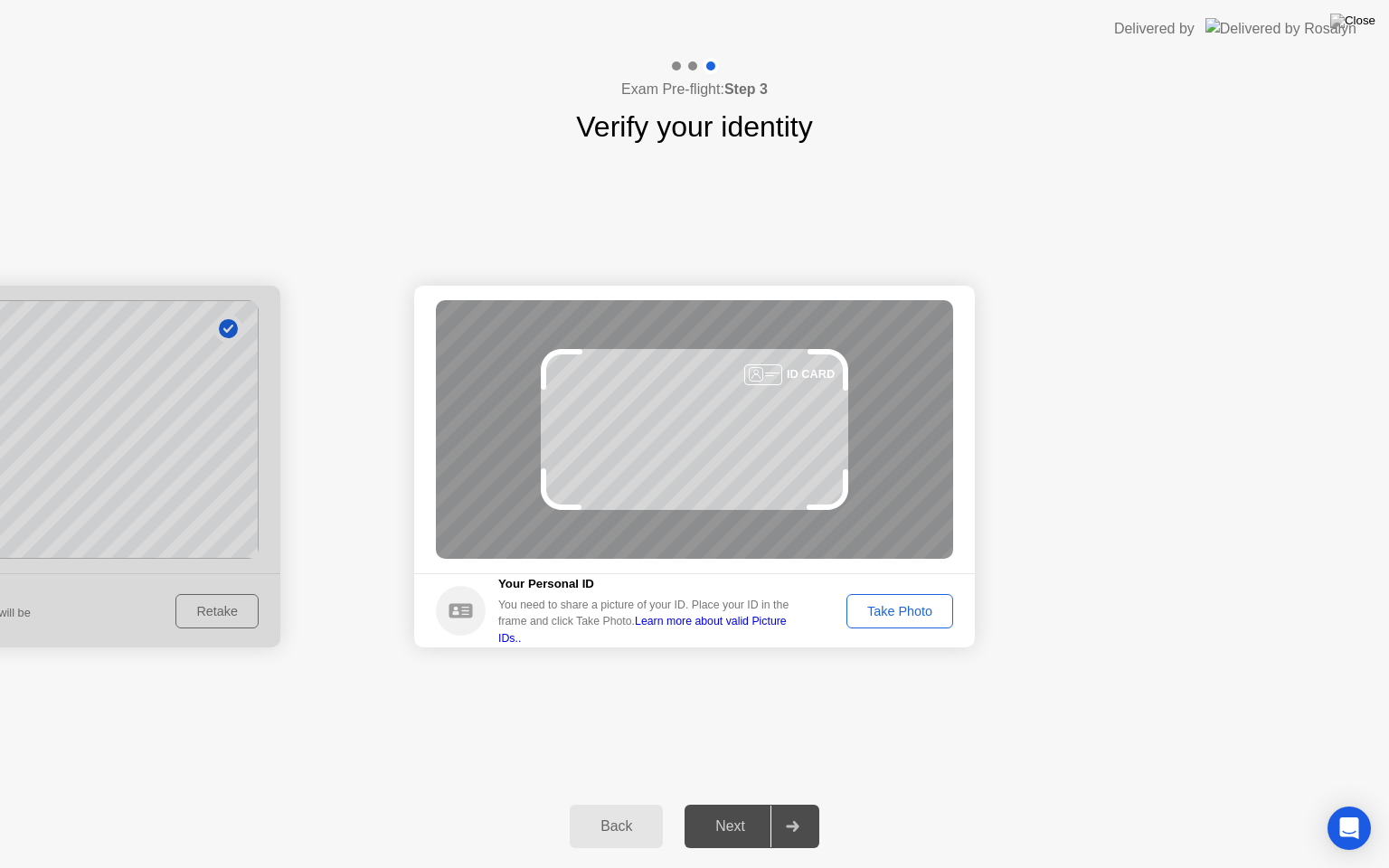
click at [914, 617] on div "Take Photo" at bounding box center [900, 612] width 94 height 14
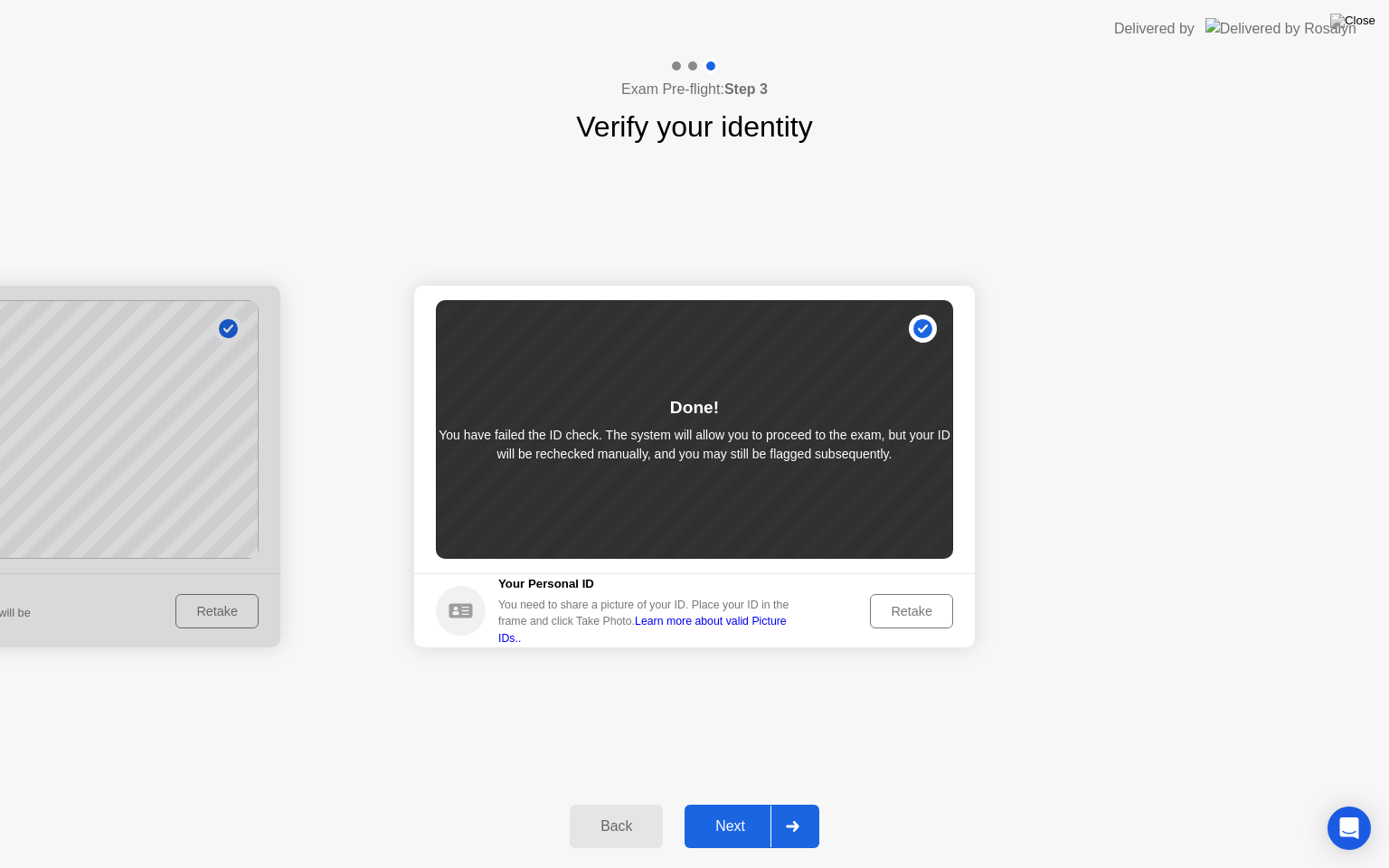
click at [914, 617] on div "Retake" at bounding box center [912, 612] width 71 height 14
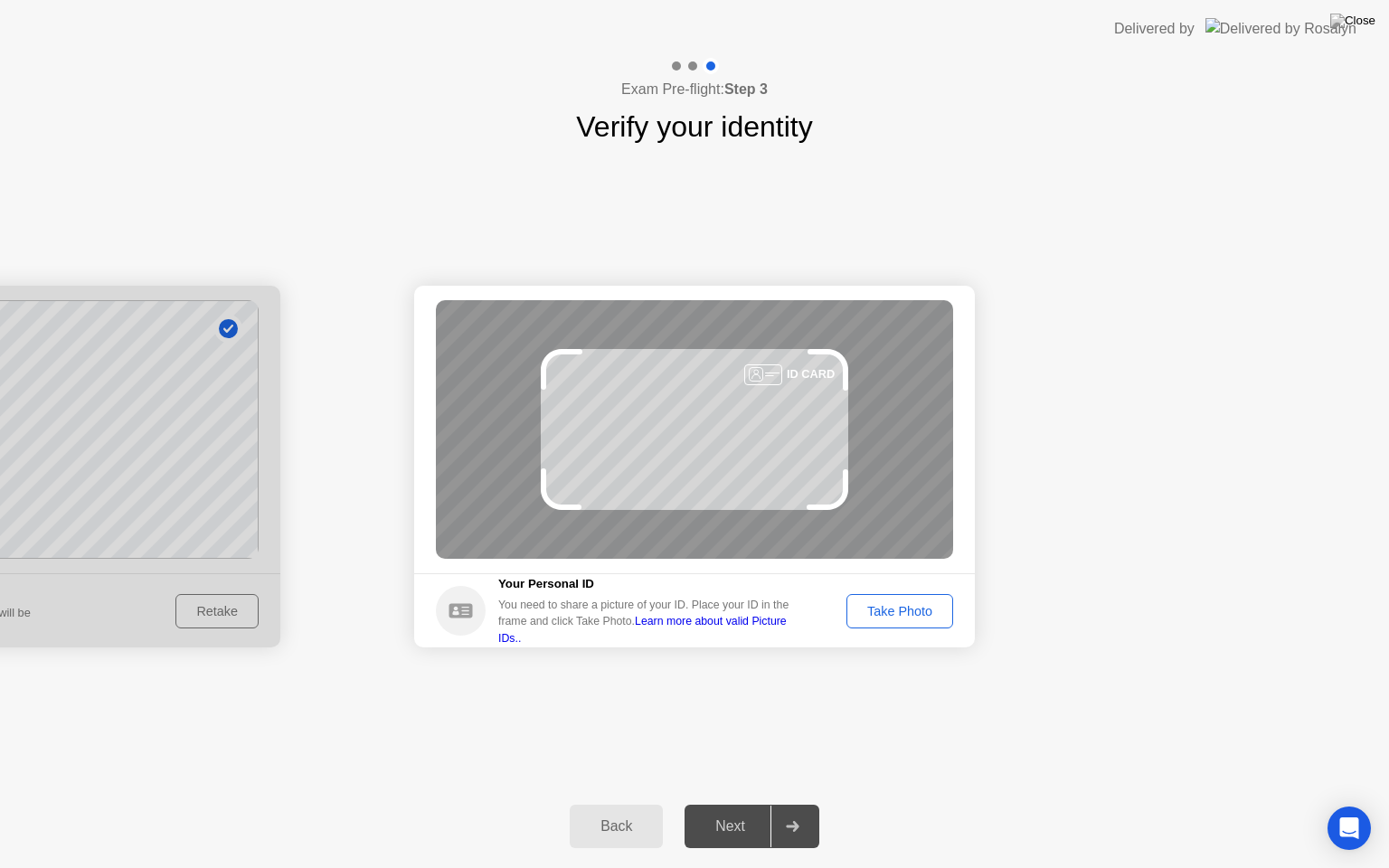
click at [914, 617] on div "Take Photo" at bounding box center [900, 612] width 94 height 14
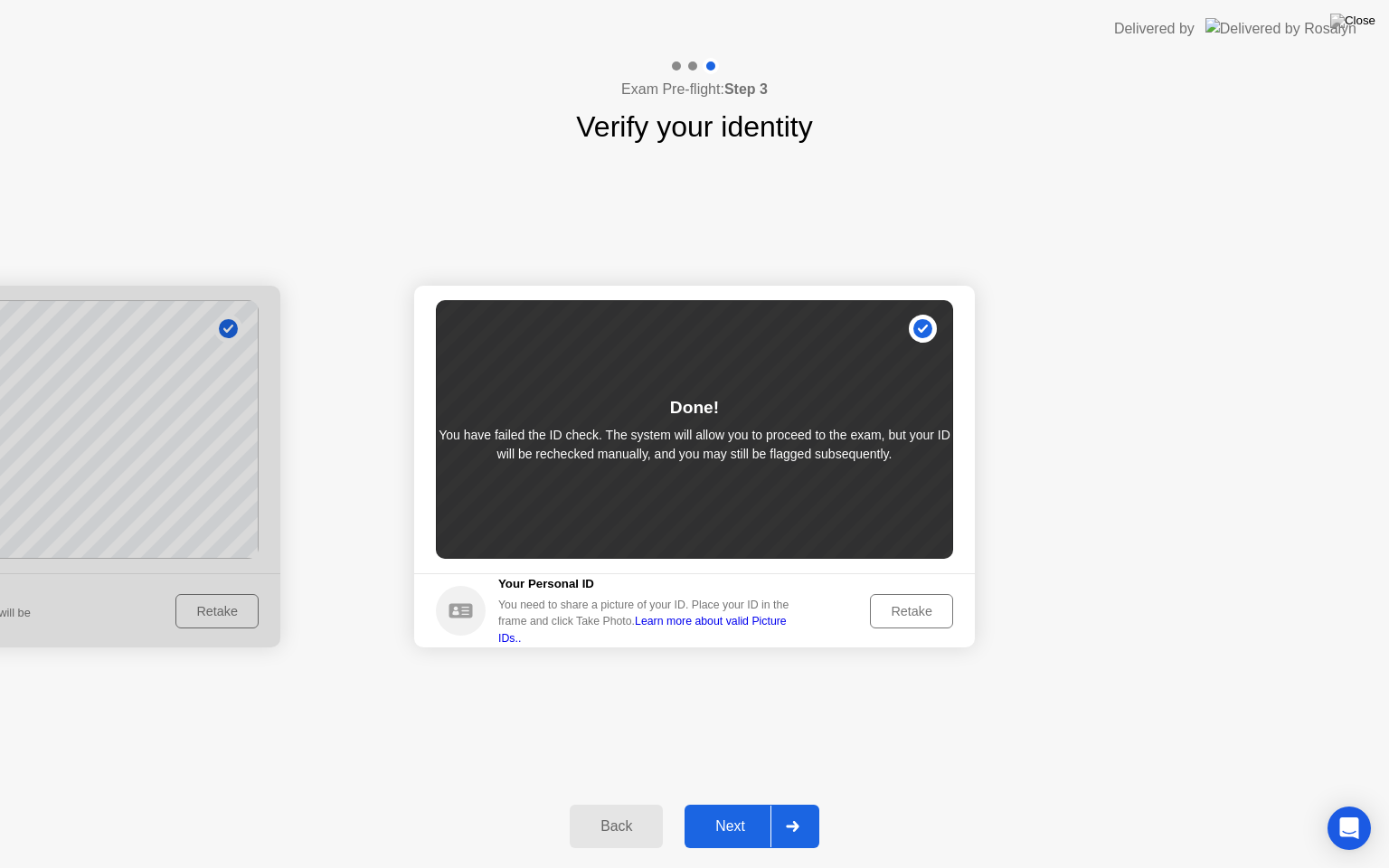
click at [911, 606] on div "Retake" at bounding box center [912, 612] width 71 height 14
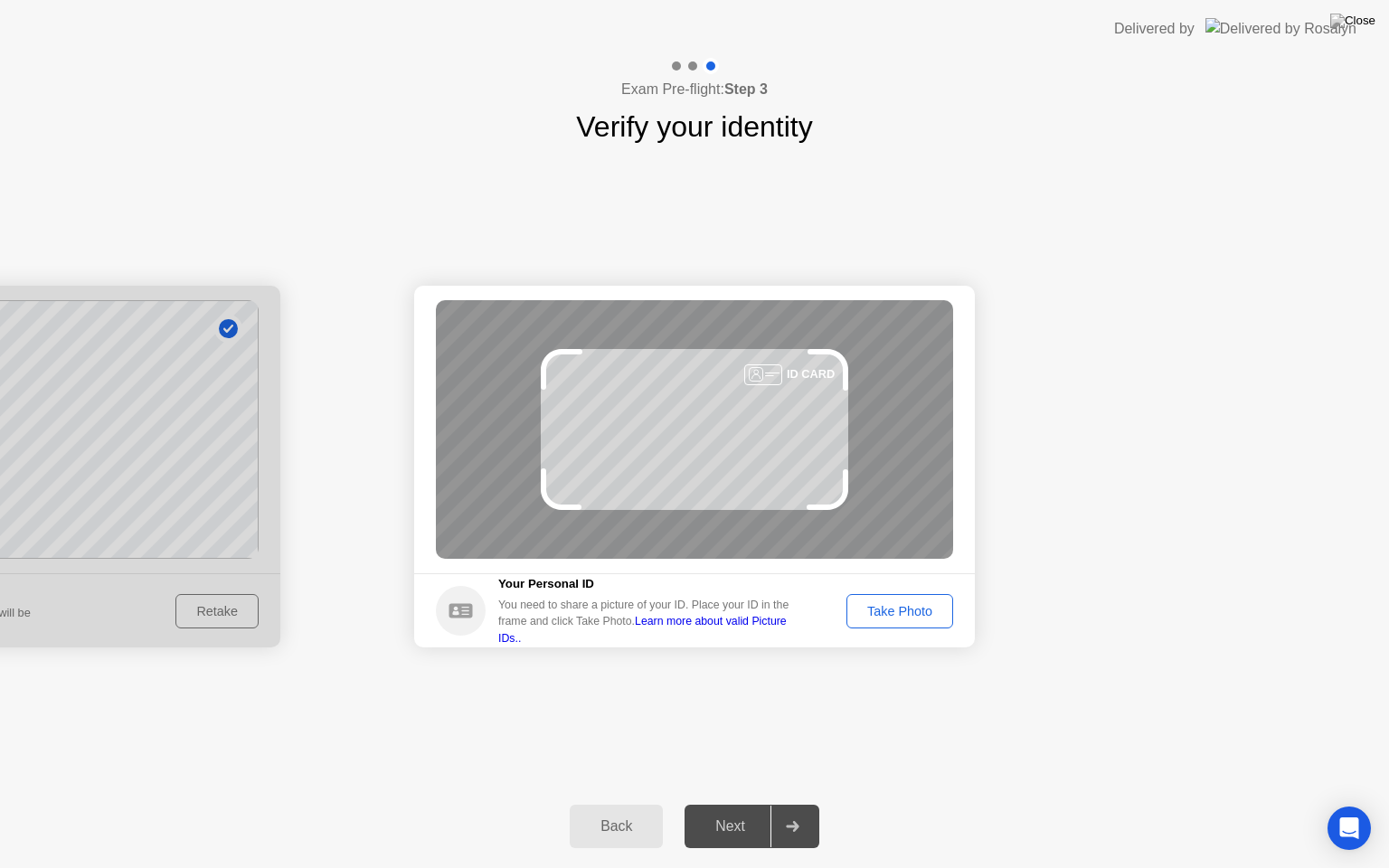
click at [911, 606] on div "Take Photo" at bounding box center [900, 612] width 94 height 14
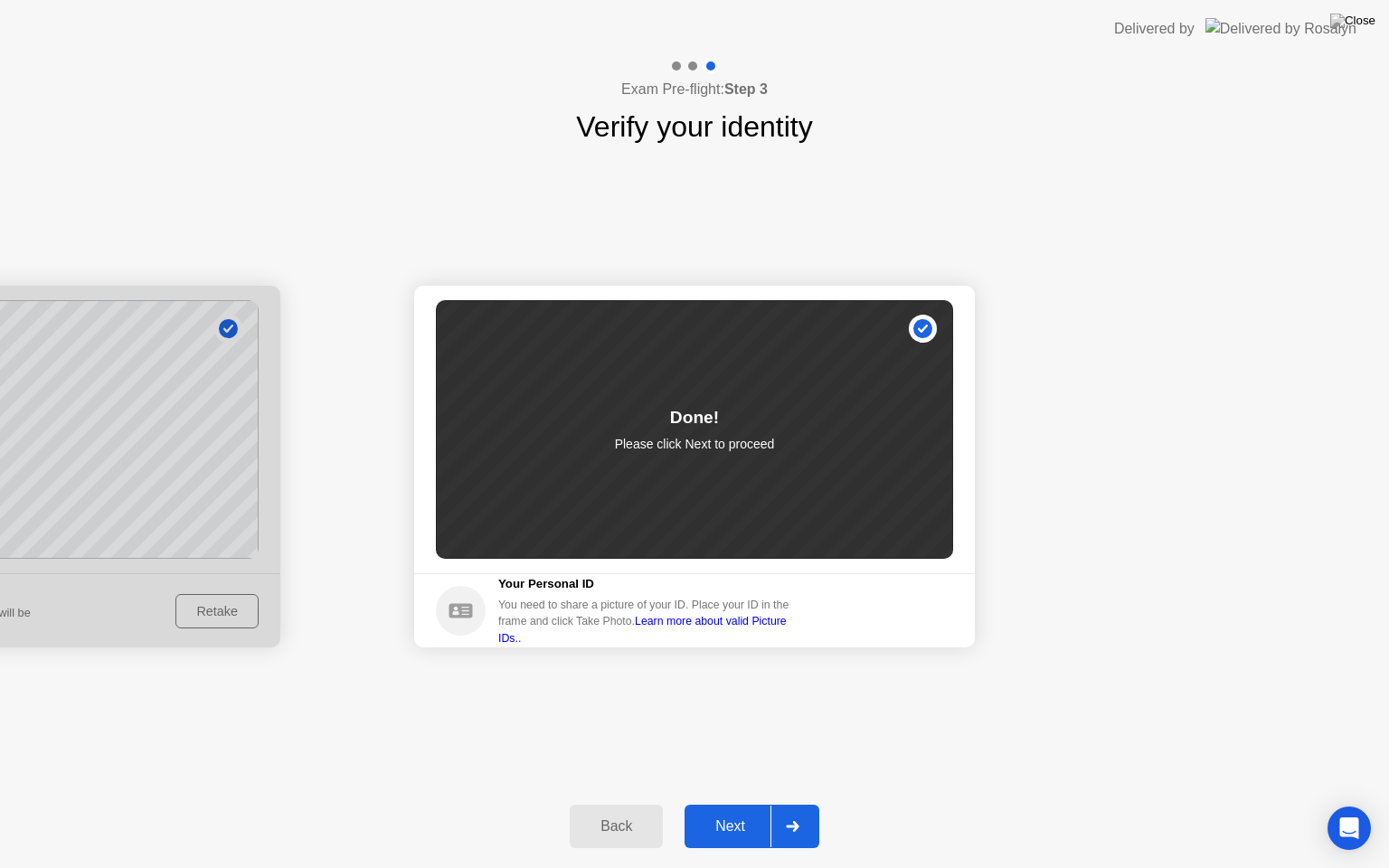
click at [730, 811] on div "Next" at bounding box center [730, 826] width 81 height 16
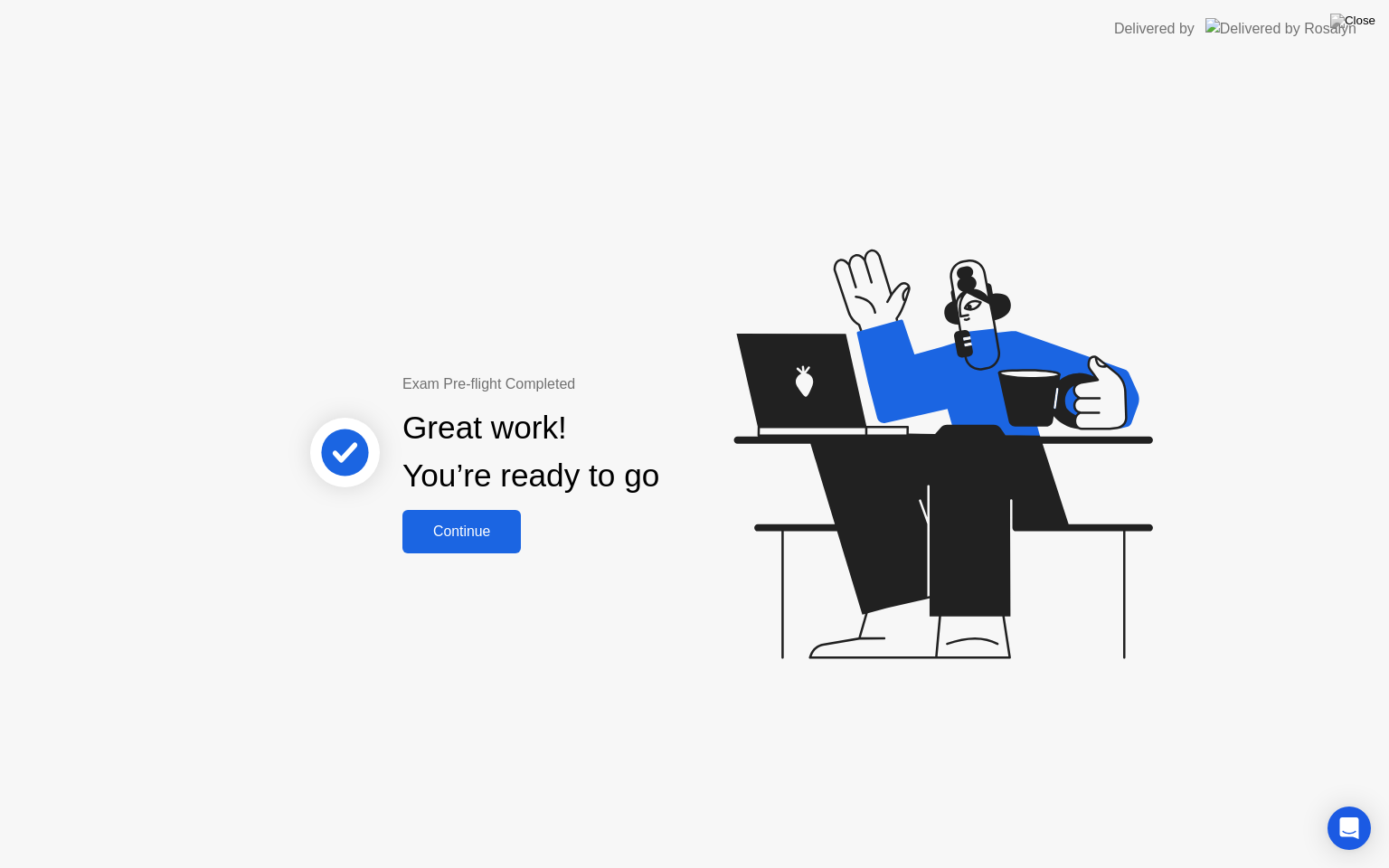
click at [473, 539] on div "Continue" at bounding box center [461, 532] width 108 height 16
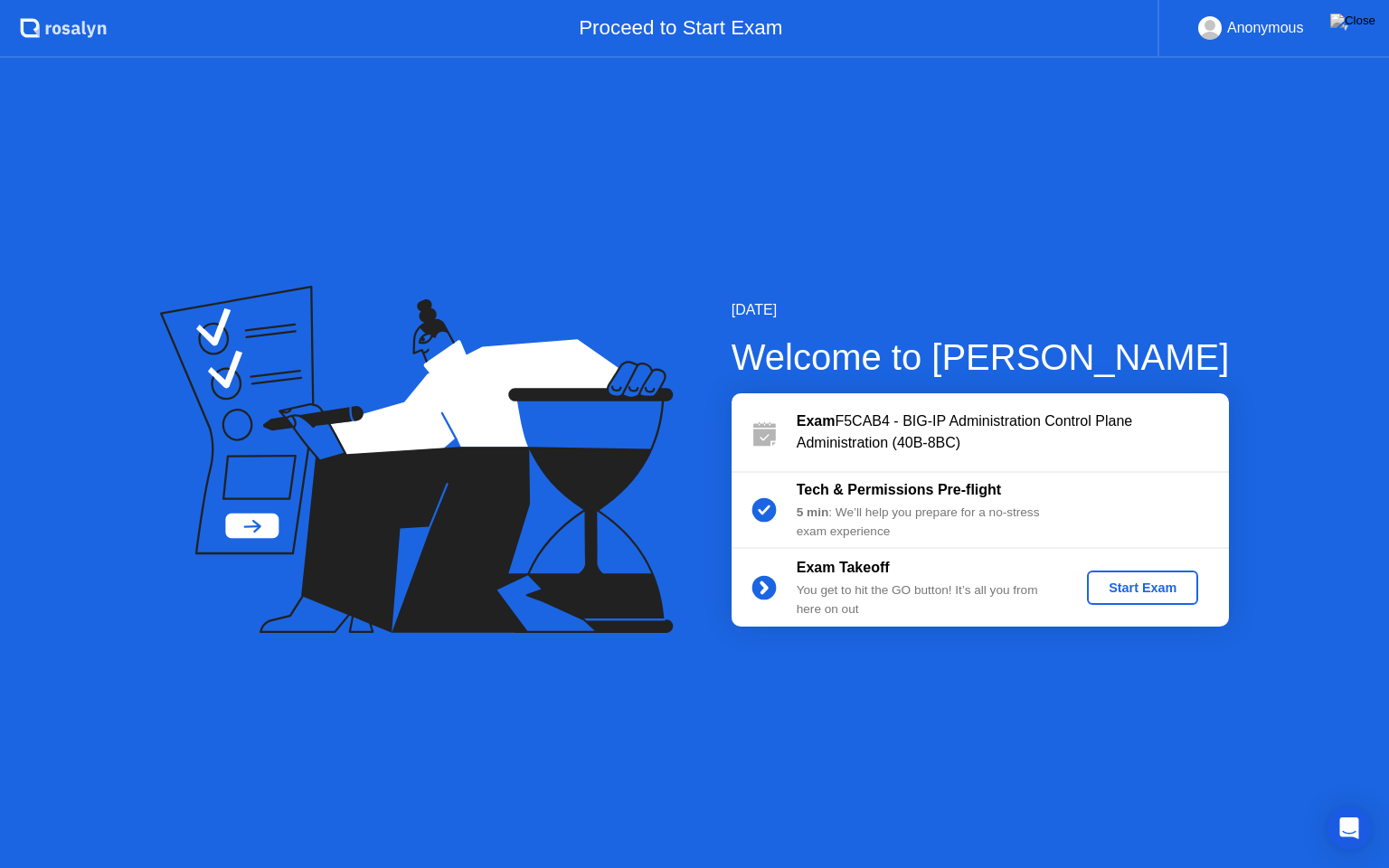
click at [1113, 595] on div "Start Exam" at bounding box center [1143, 588] width 97 height 14
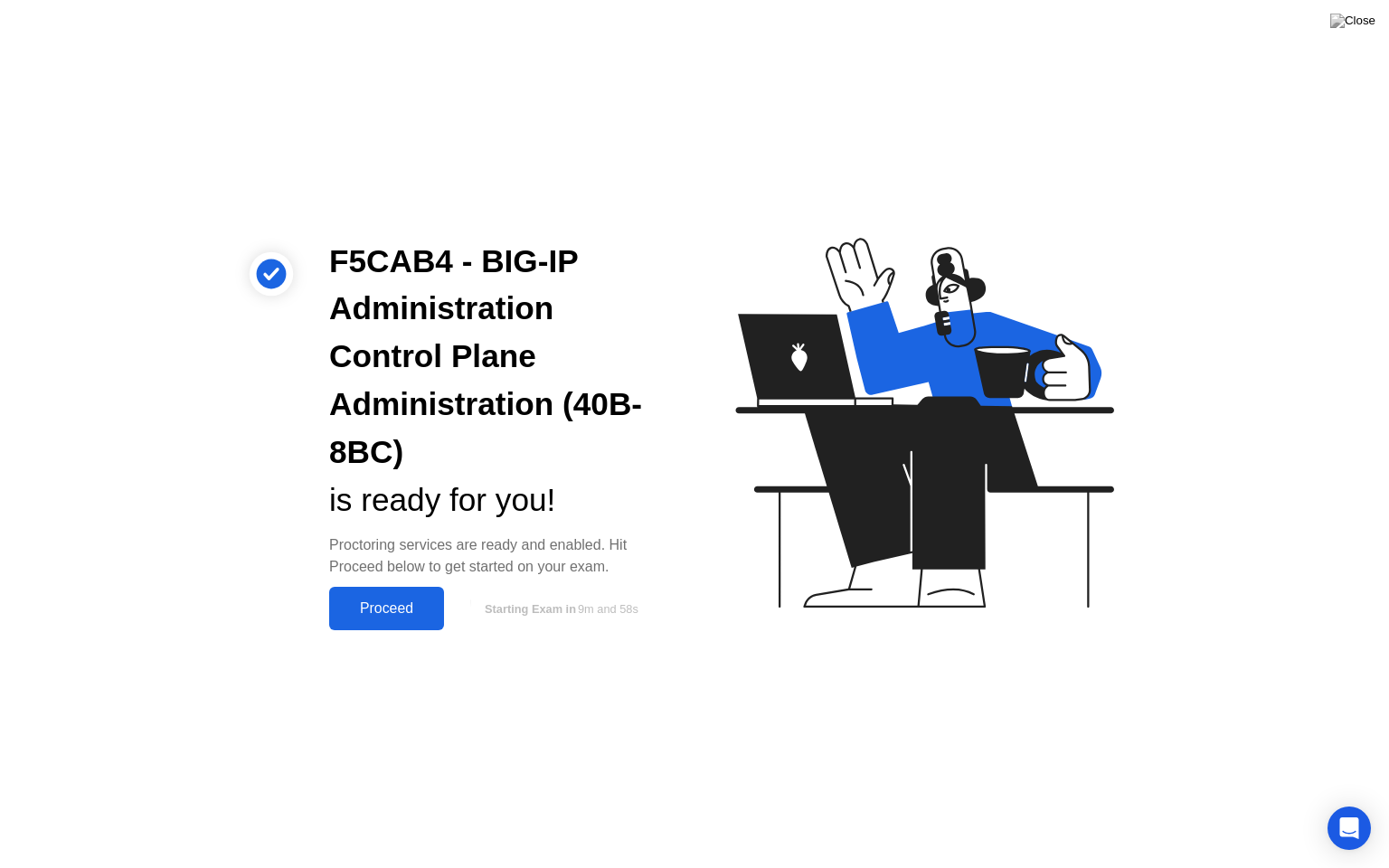
click at [383, 605] on div "Proceed" at bounding box center [386, 609] width 104 height 16
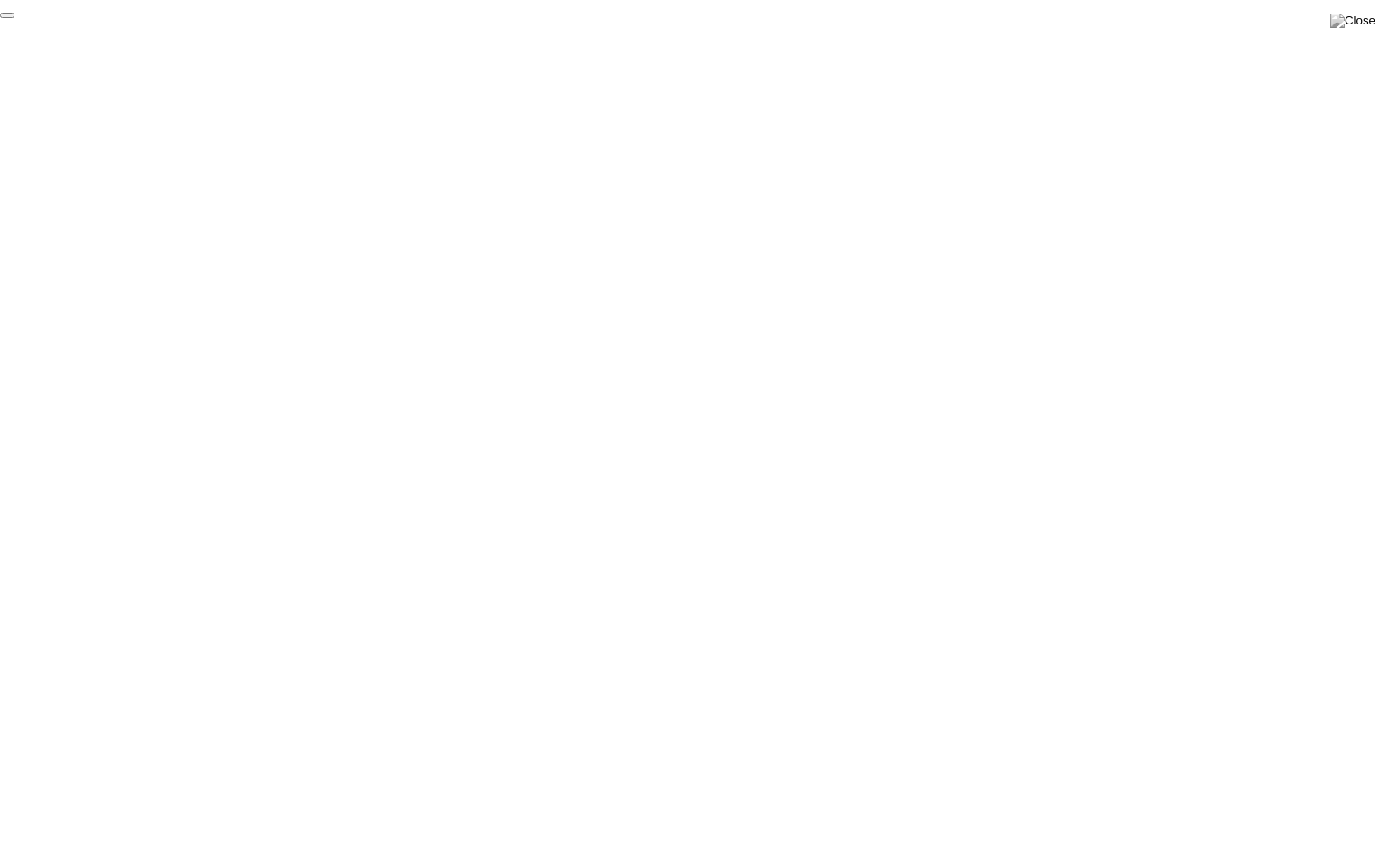
click div "End Proctoring Session"
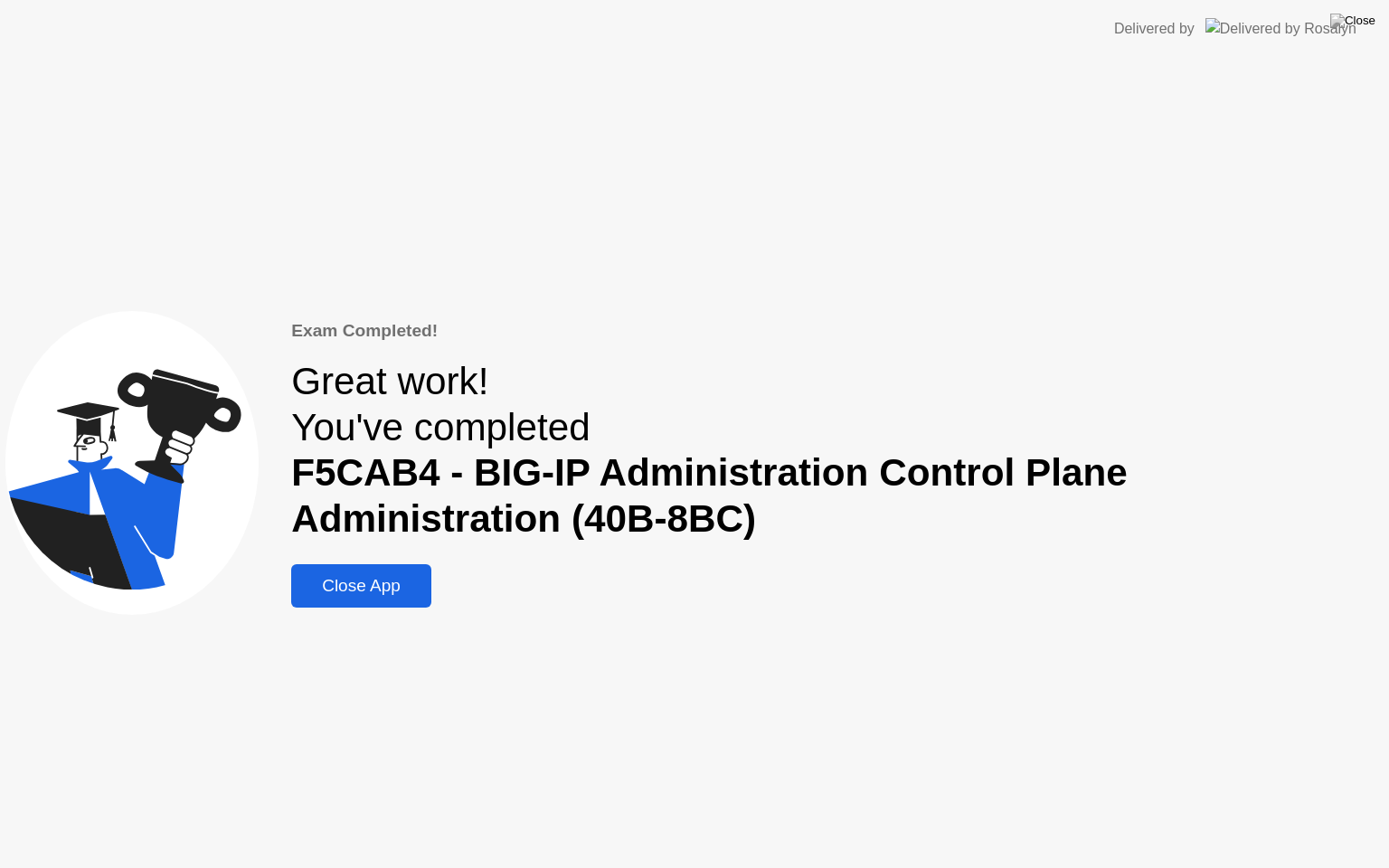
click at [400, 588] on div "Close App" at bounding box center [361, 586] width 130 height 20
